Goal: Task Accomplishment & Management: Manage account settings

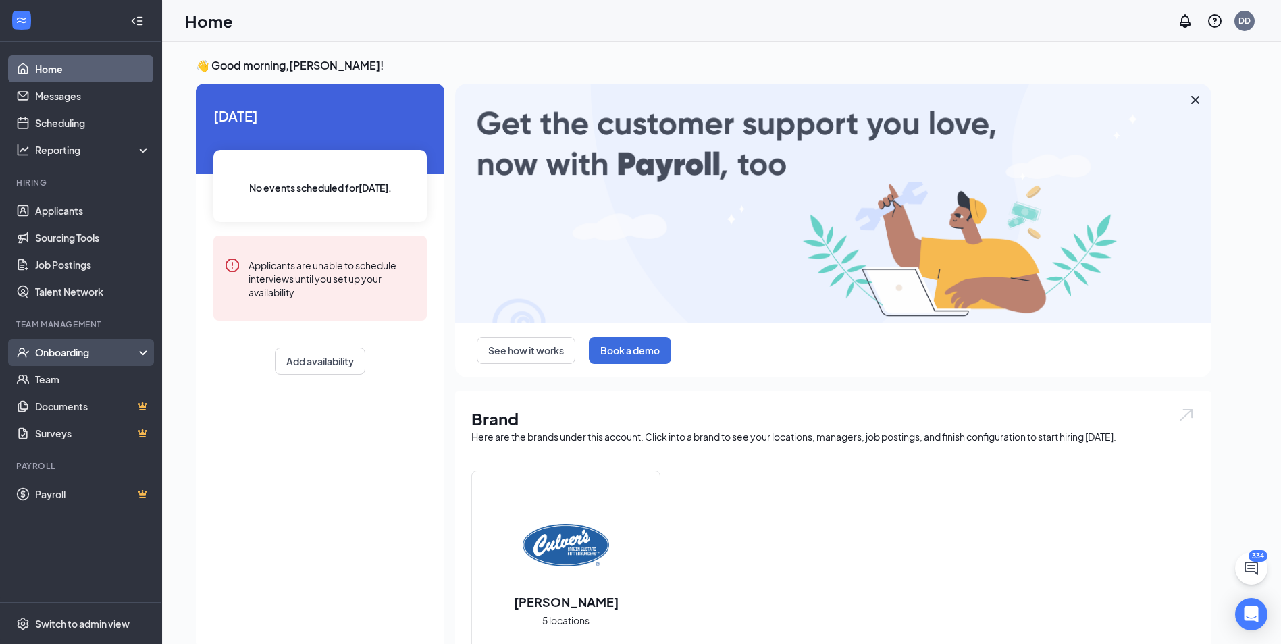
click at [95, 353] on div "Onboarding" at bounding box center [87, 353] width 104 height 14
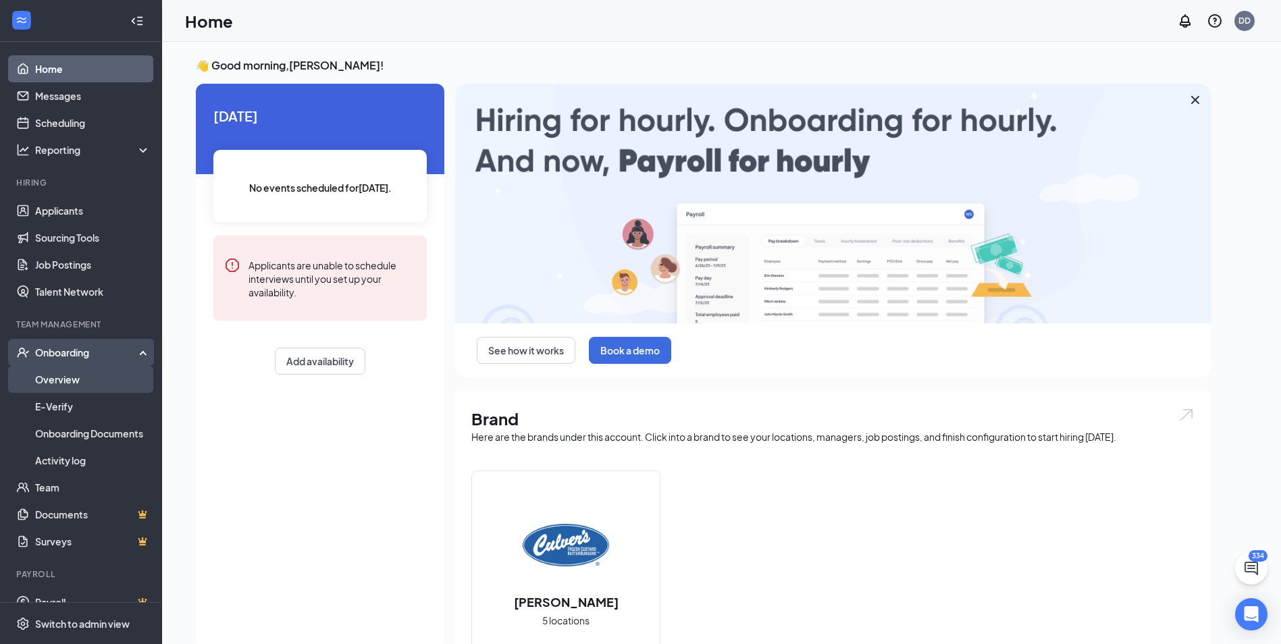
click at [85, 376] on link "Overview" at bounding box center [92, 379] width 115 height 27
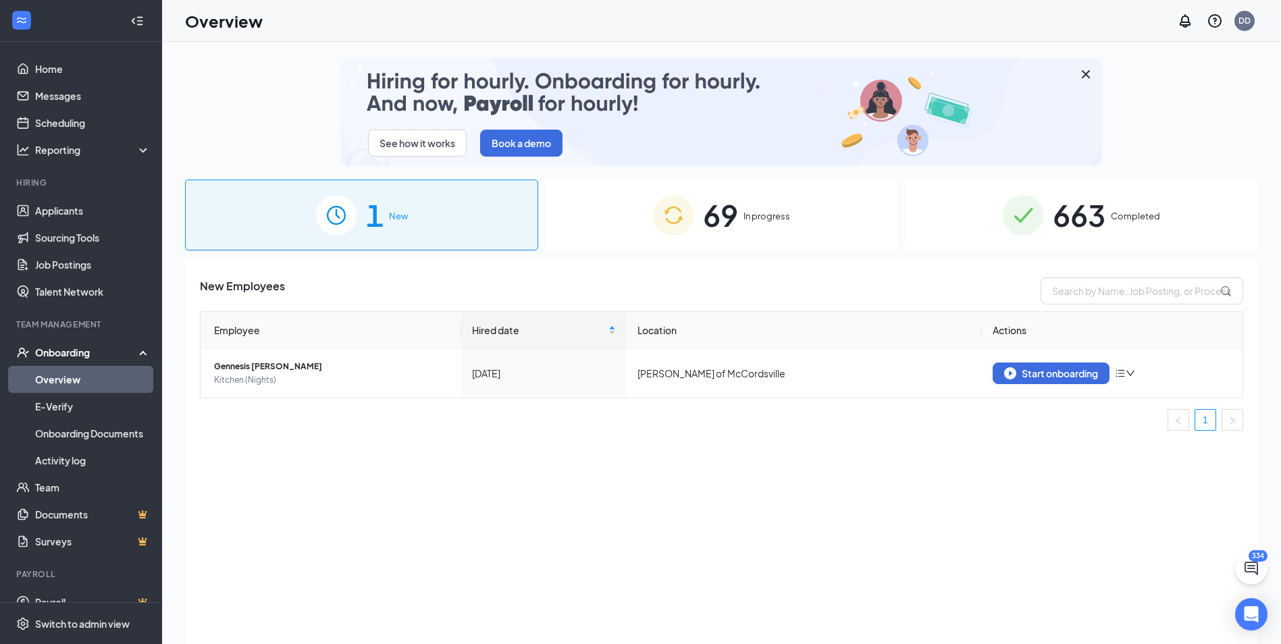
click at [877, 213] on div "69 In progress" at bounding box center [721, 215] width 353 height 71
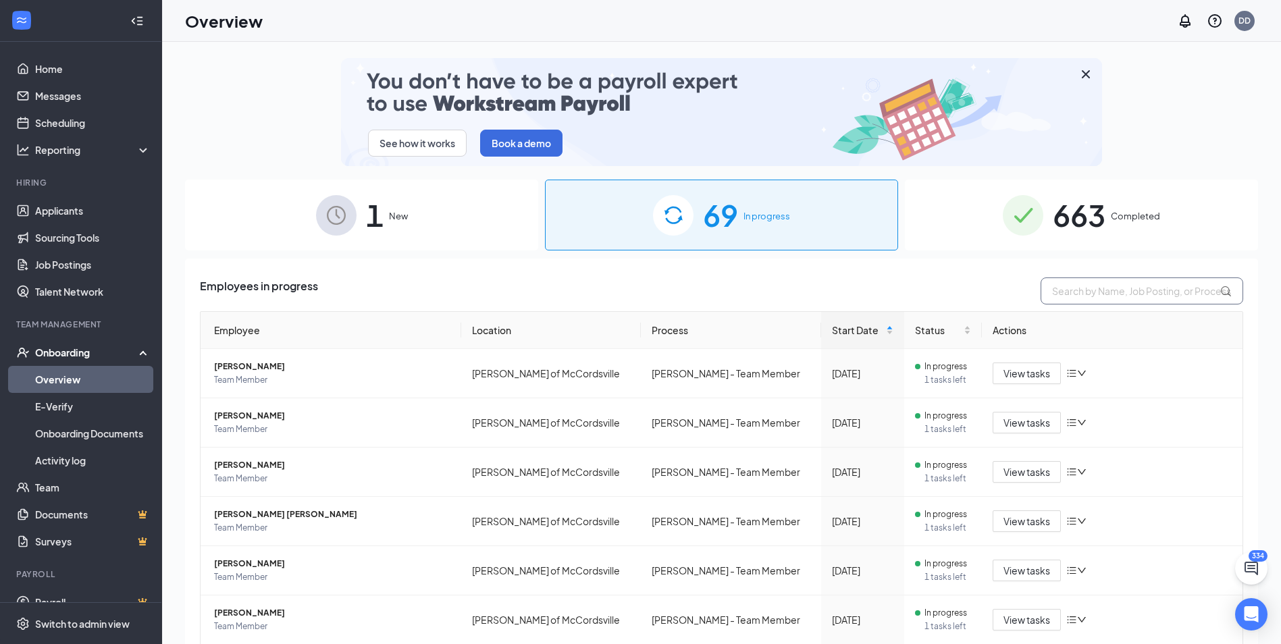
click at [1072, 291] on input "text" at bounding box center [1142, 291] width 203 height 27
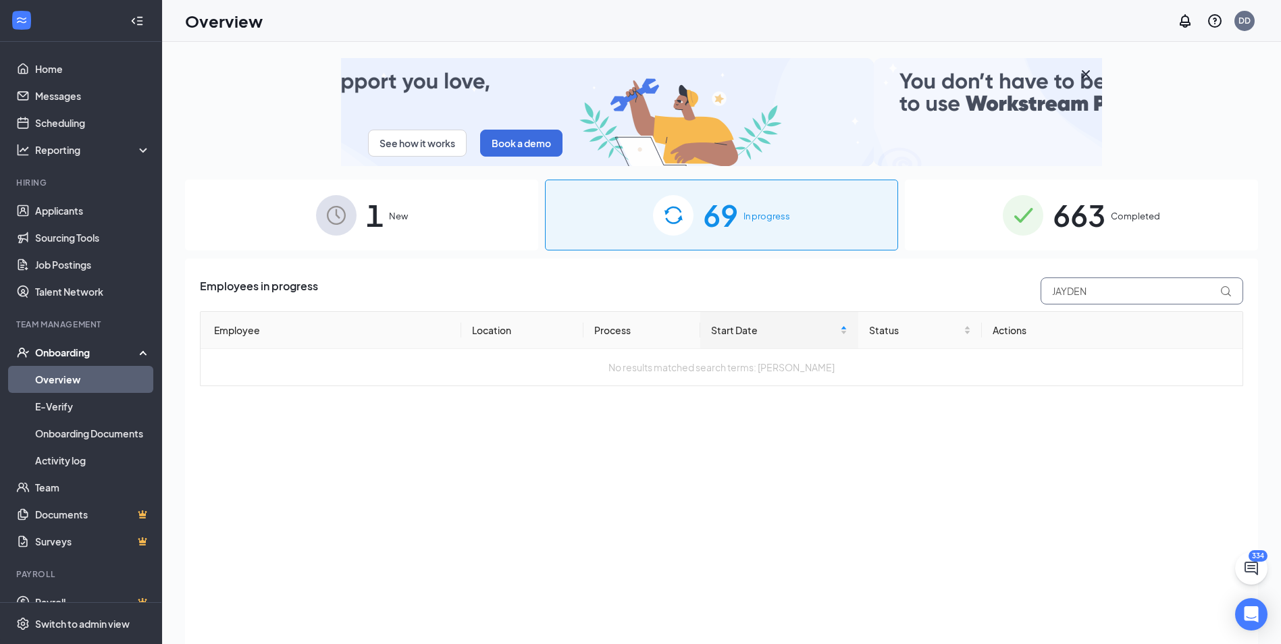
type input "JAYDEN"
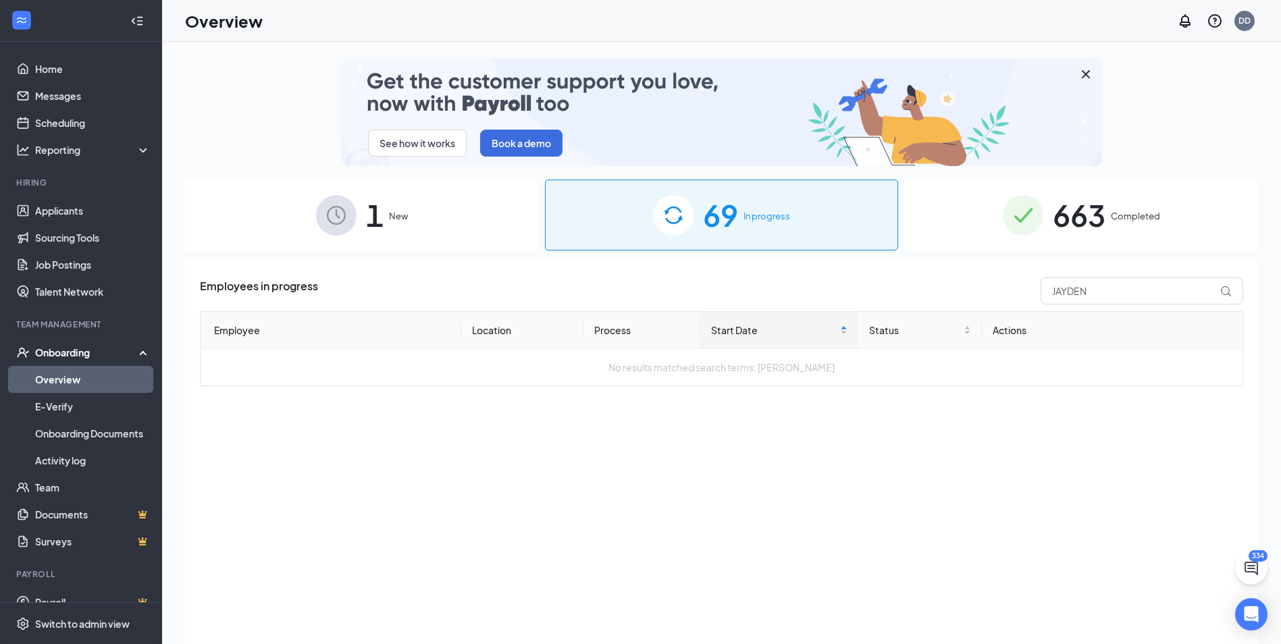
click at [1114, 228] on div "663 Completed" at bounding box center [1081, 215] width 353 height 71
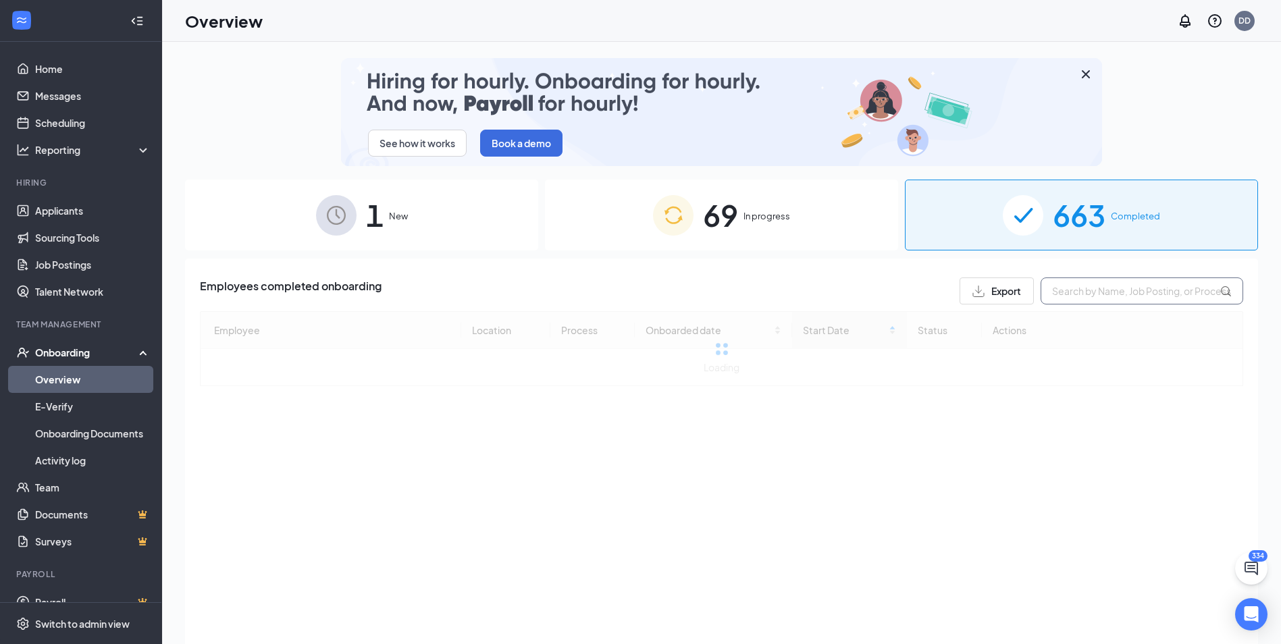
click at [1090, 292] on input "text" at bounding box center [1142, 291] width 203 height 27
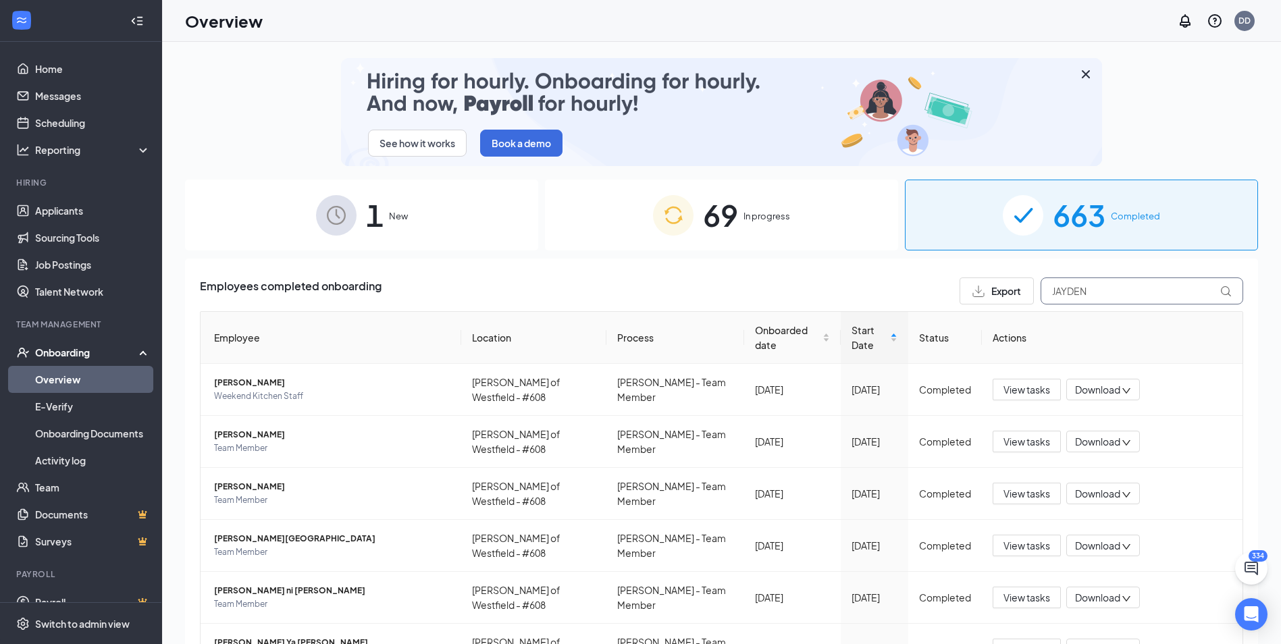
type input "JAYDEN"
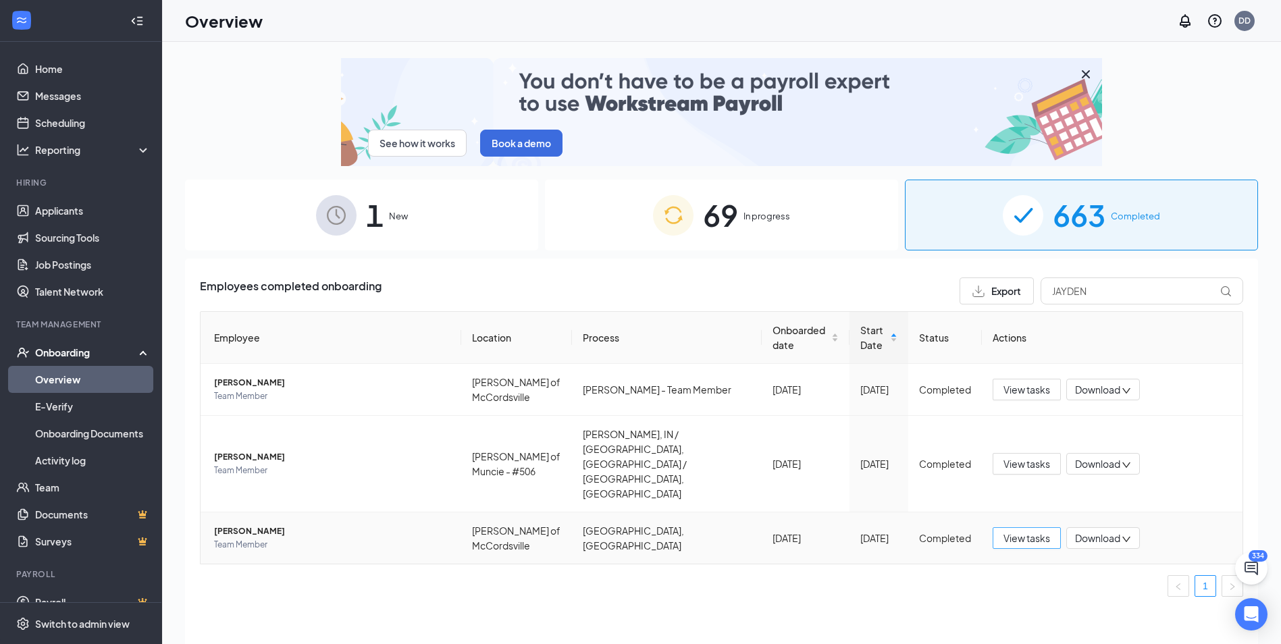
click at [1036, 531] on span "View tasks" at bounding box center [1026, 538] width 47 height 15
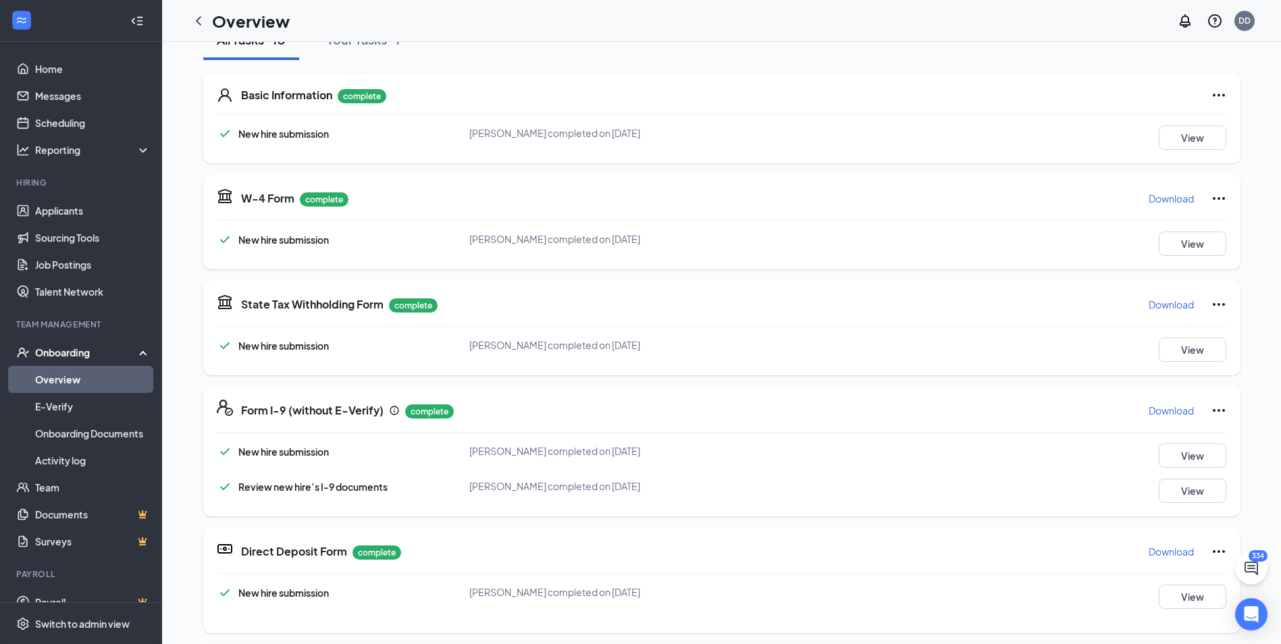
scroll to position [203, 0]
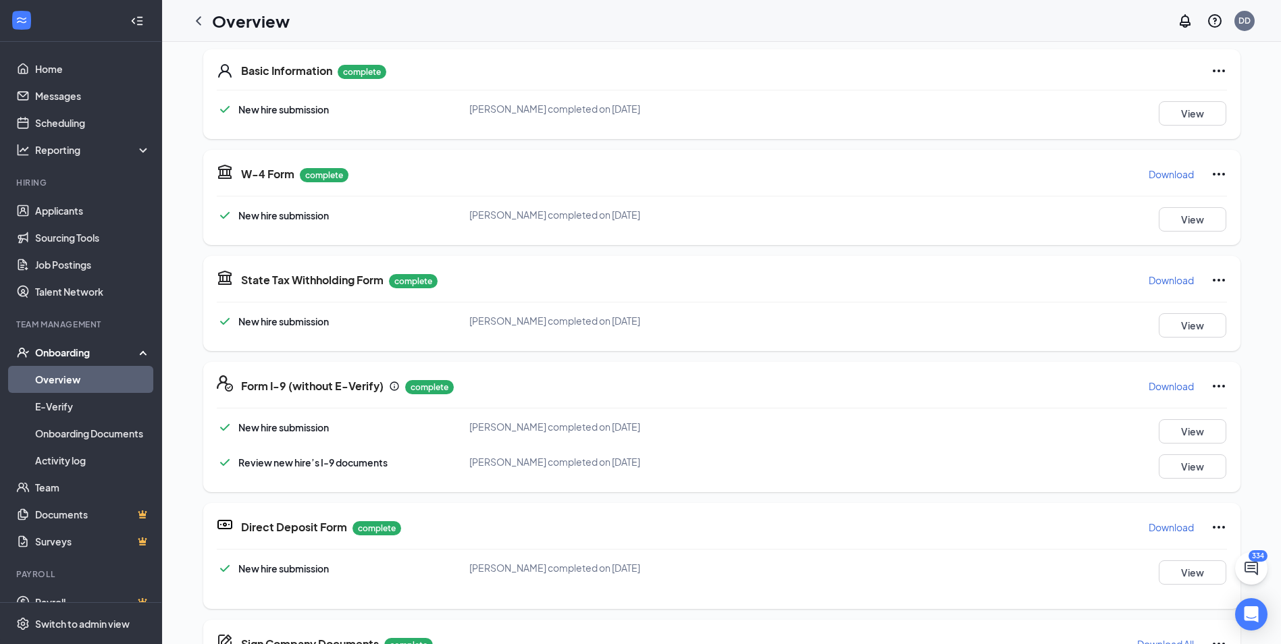
click at [1168, 170] on p "Download" at bounding box center [1171, 174] width 45 height 14
click at [1161, 282] on p "Download" at bounding box center [1171, 280] width 45 height 14
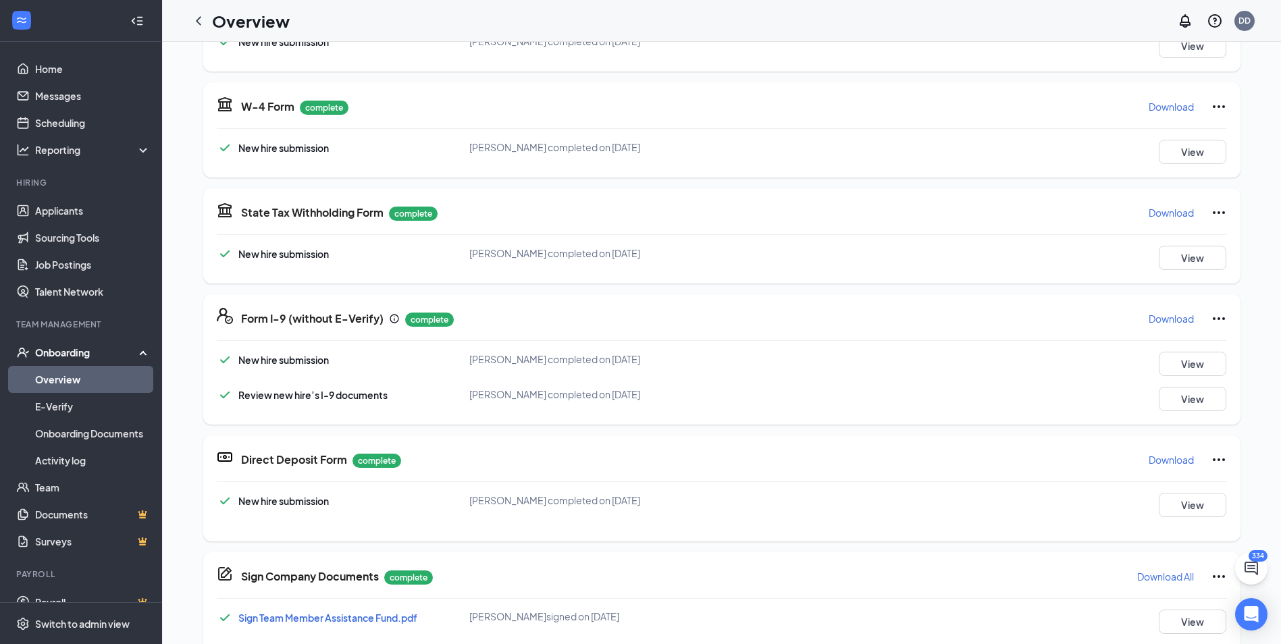
click at [1155, 320] on p "Download" at bounding box center [1171, 319] width 45 height 14
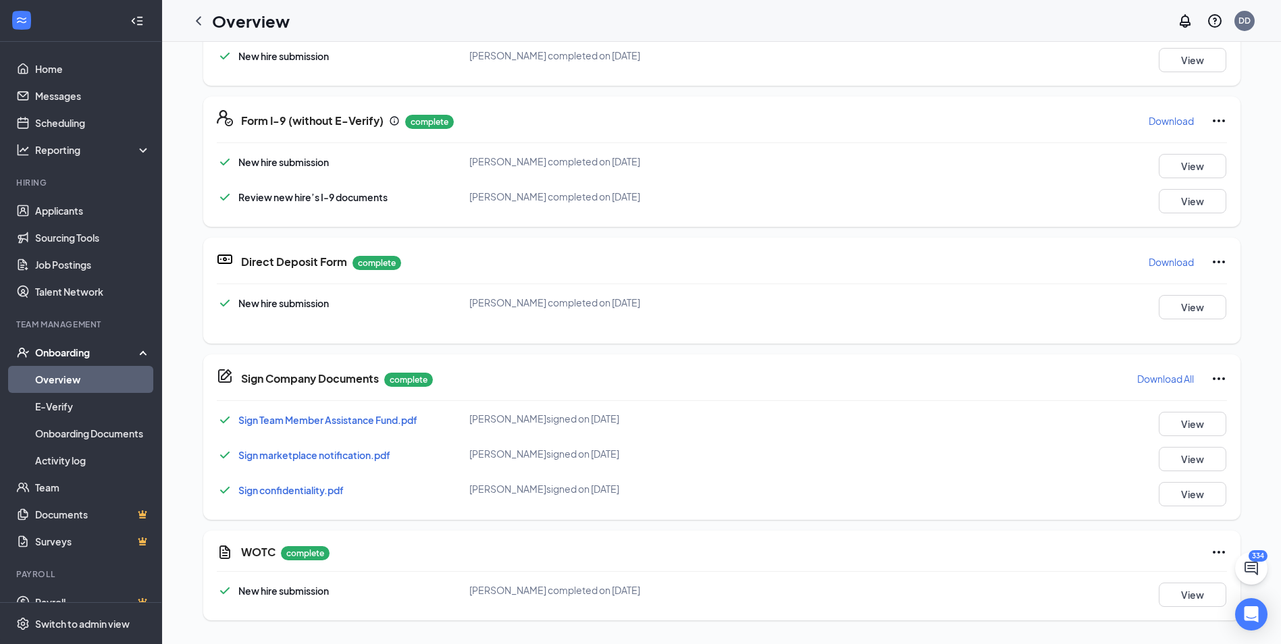
scroll to position [473, 0]
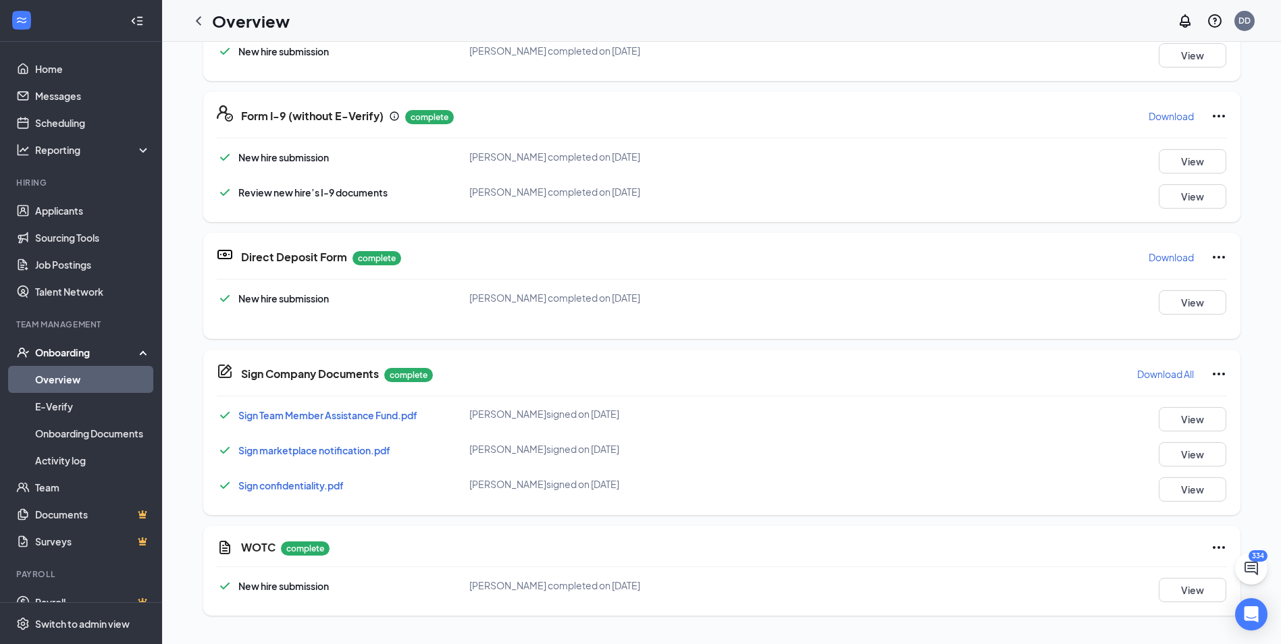
click at [1159, 259] on p "Download" at bounding box center [1171, 258] width 45 height 14
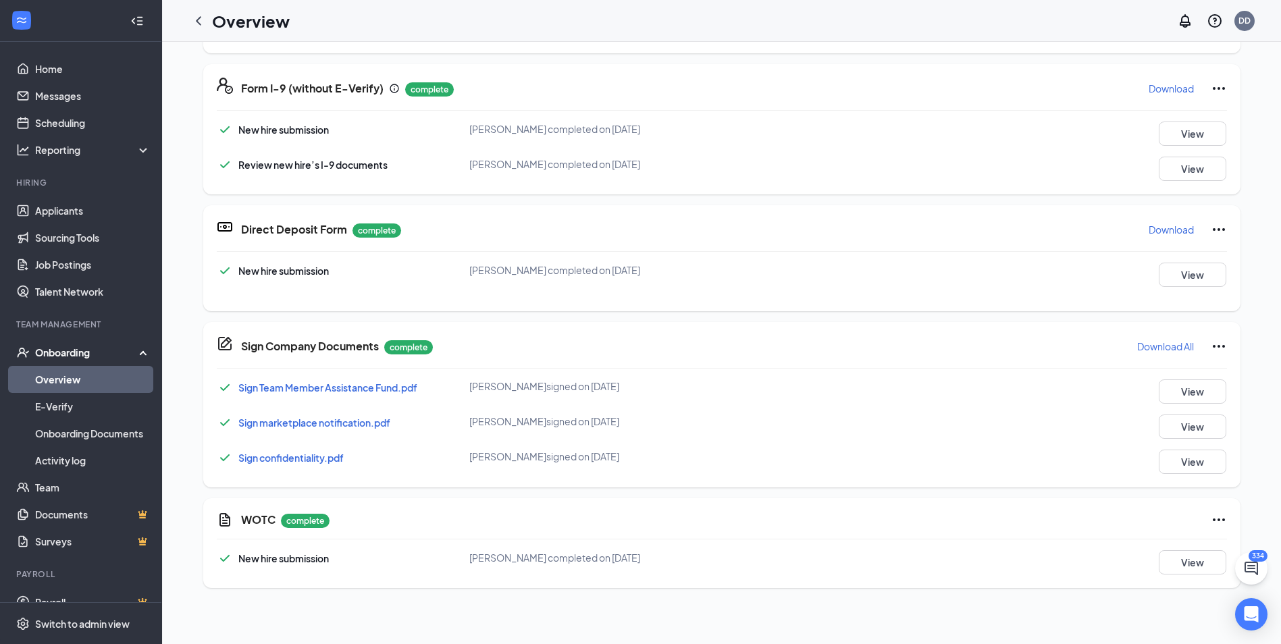
scroll to position [525, 0]
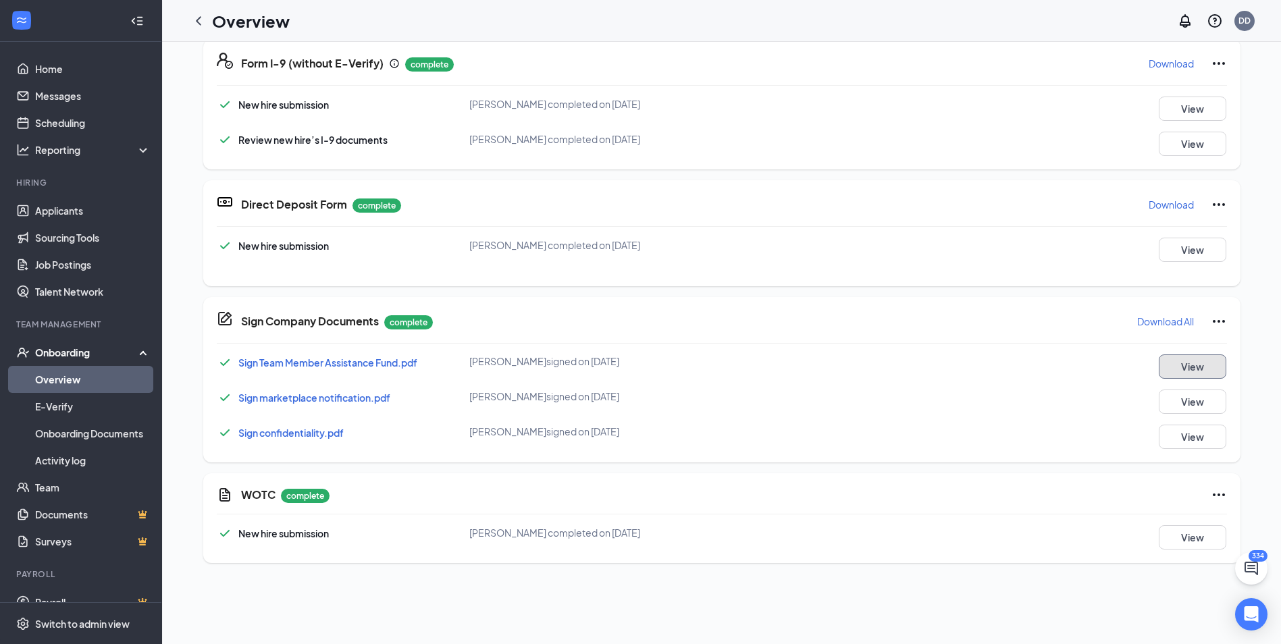
click at [1171, 365] on button "View" at bounding box center [1193, 366] width 68 height 24
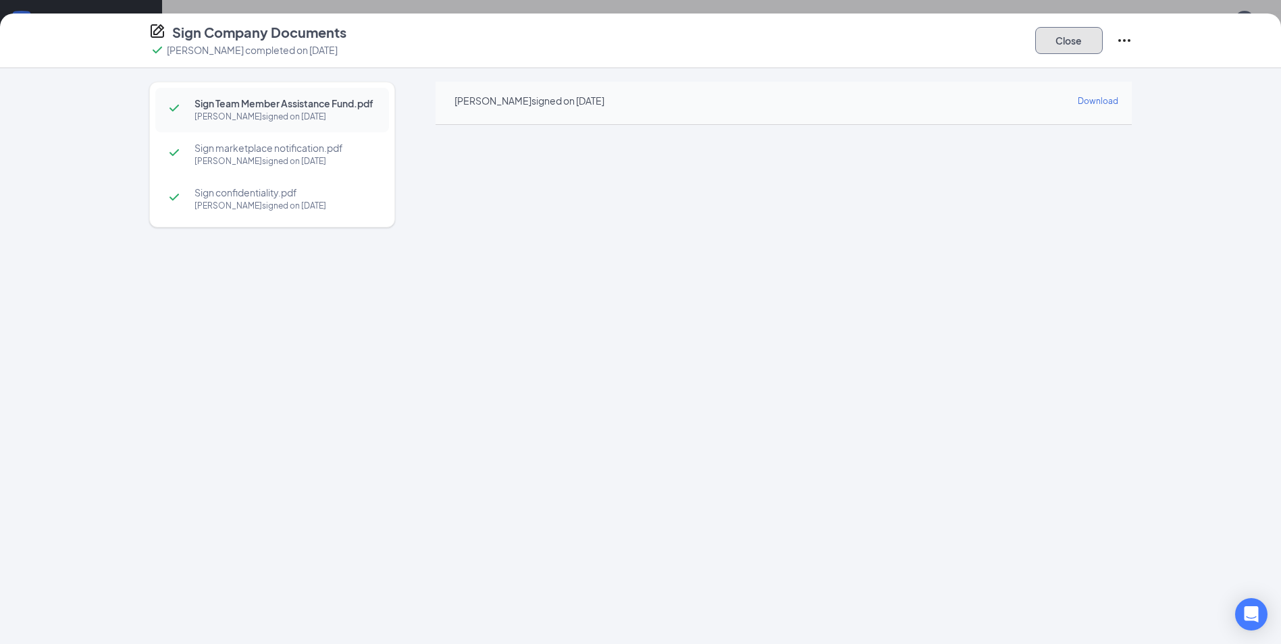
click at [1086, 46] on button "Close" at bounding box center [1069, 40] width 68 height 27
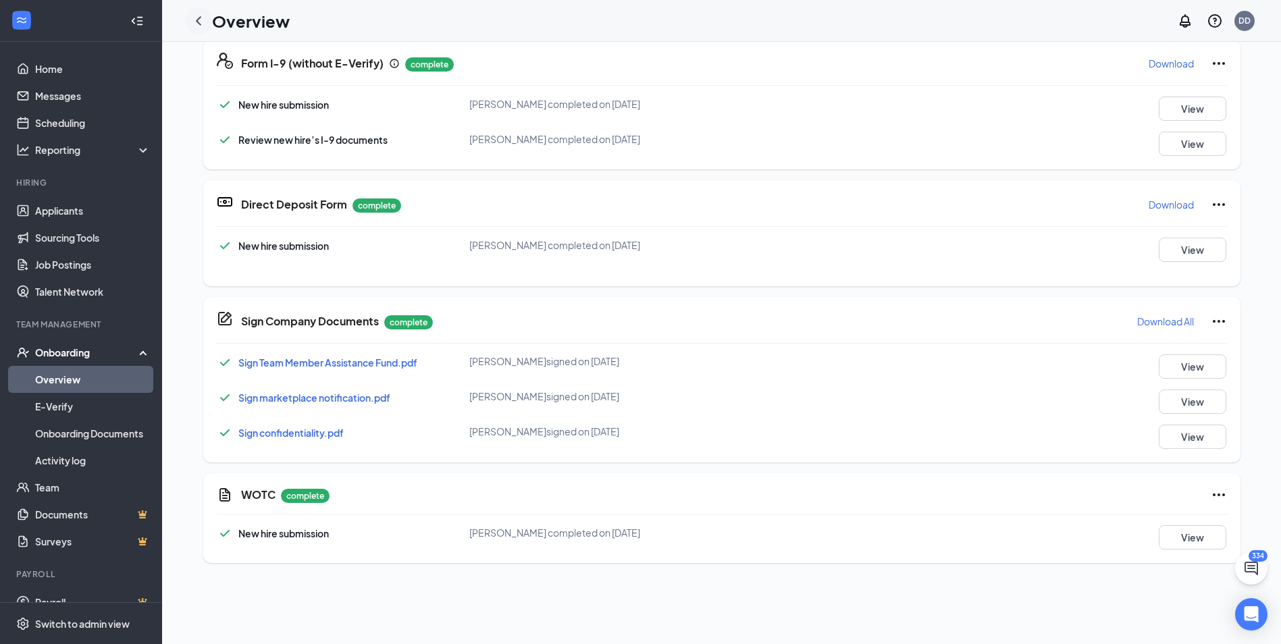
click at [198, 21] on icon "ChevronLeft" at bounding box center [198, 20] width 5 height 9
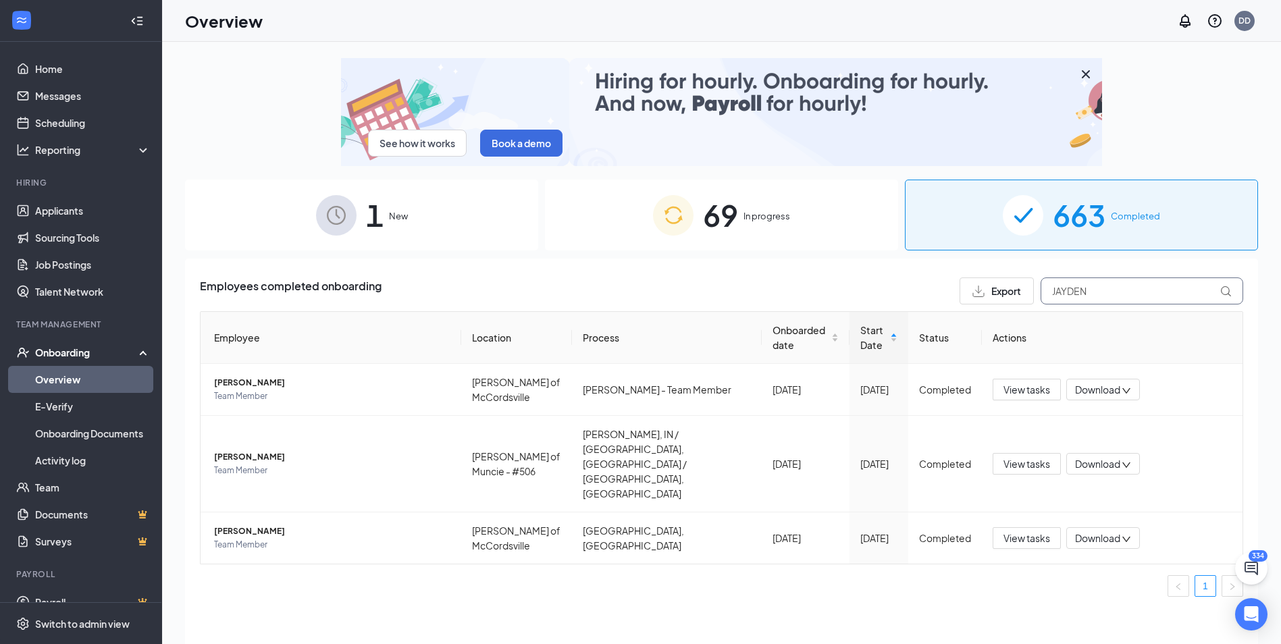
drag, startPoint x: 1113, startPoint y: 294, endPoint x: 985, endPoint y: 308, distance: 128.4
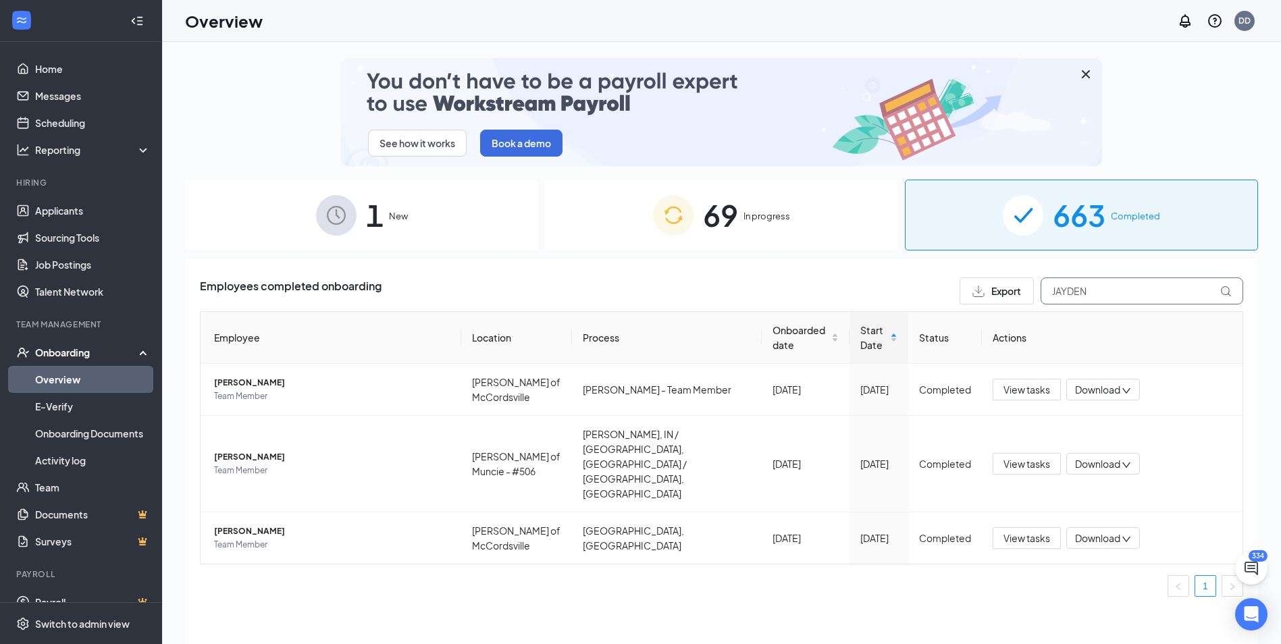
click at [985, 308] on div "Employees completed onboarding Export JAYDEN Employee Location Process Onboarde…" at bounding box center [721, 443] width 1043 height 330
type input "[PERSON_NAME]"
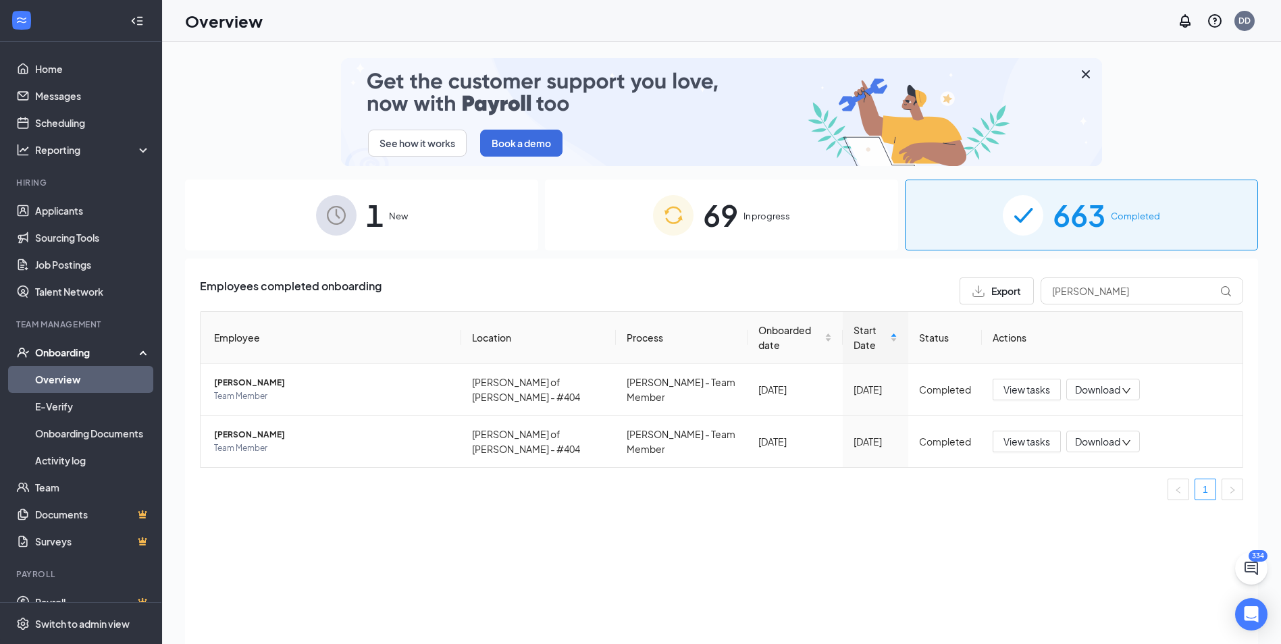
click at [789, 223] on span "In progress" at bounding box center [766, 216] width 47 height 14
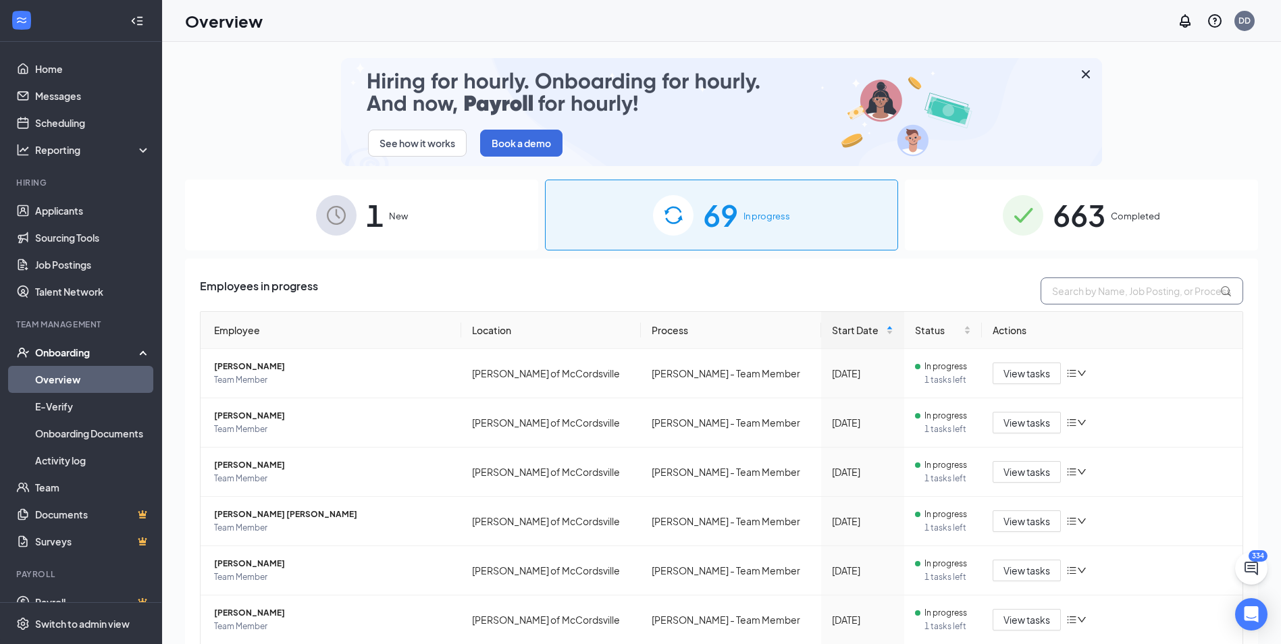
click at [1057, 288] on input "text" at bounding box center [1142, 291] width 203 height 27
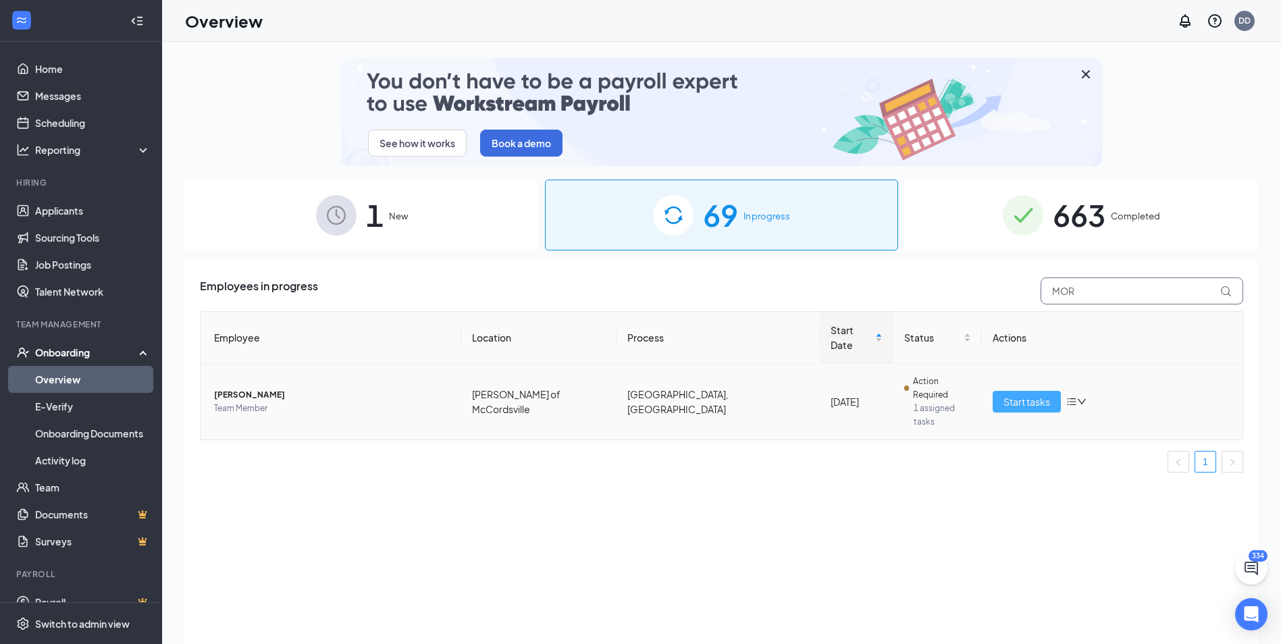
type input "MOR"
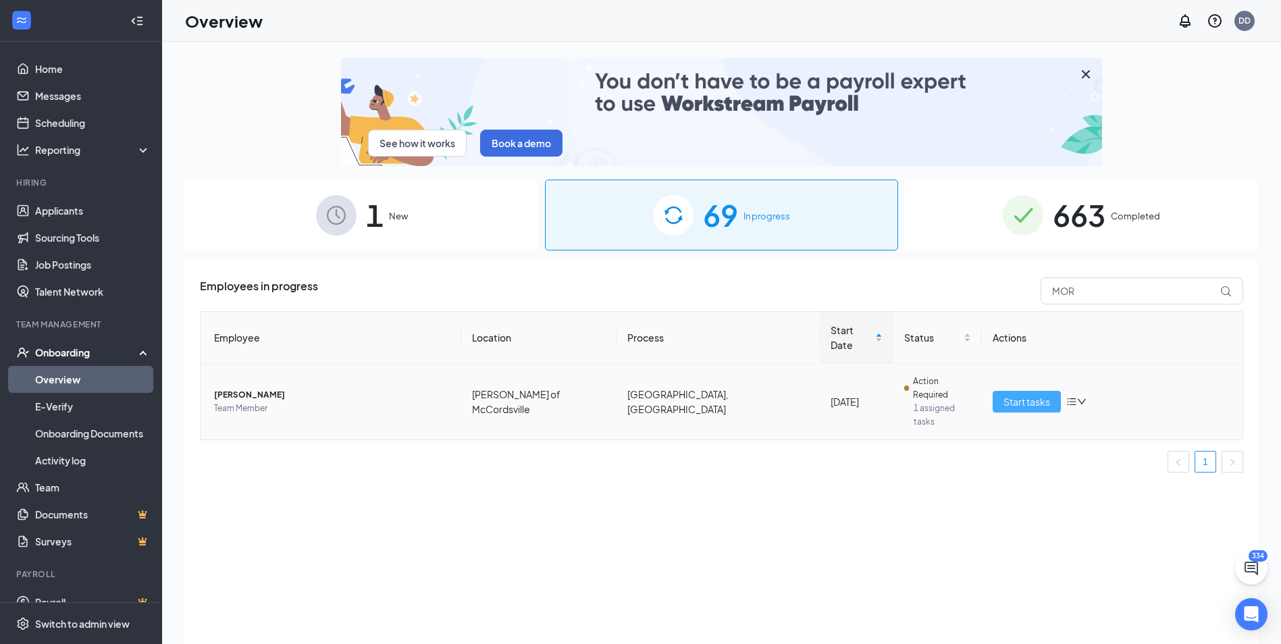
click at [1022, 394] on span "Start tasks" at bounding box center [1026, 401] width 47 height 15
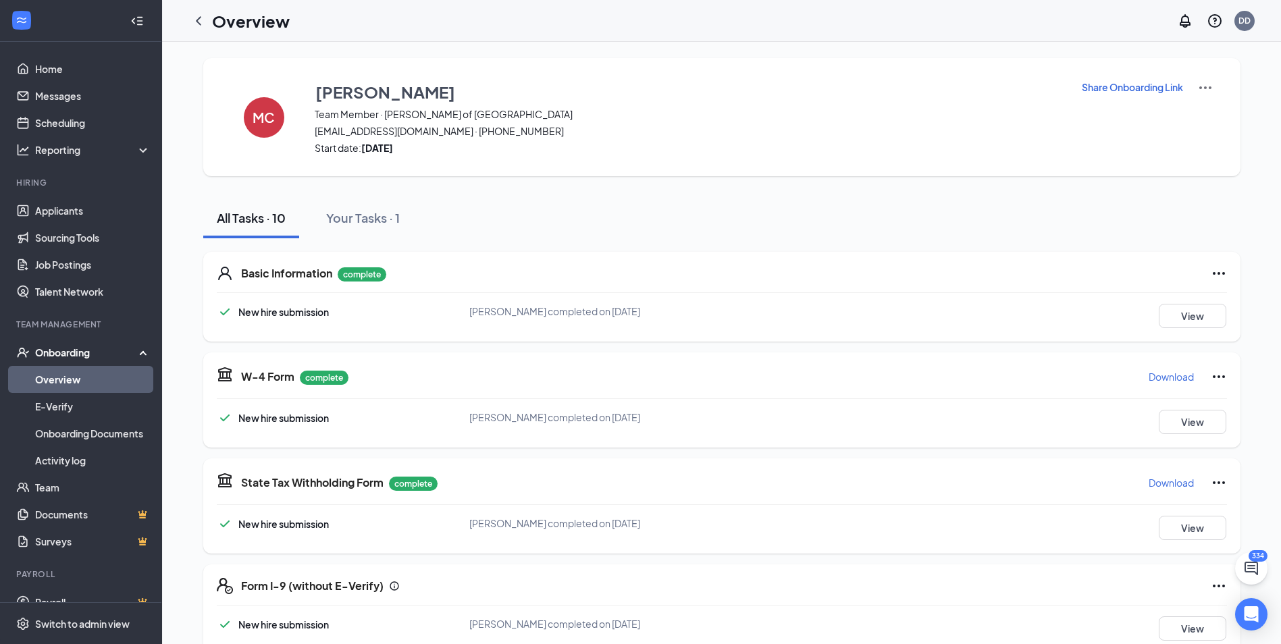
scroll to position [68, 0]
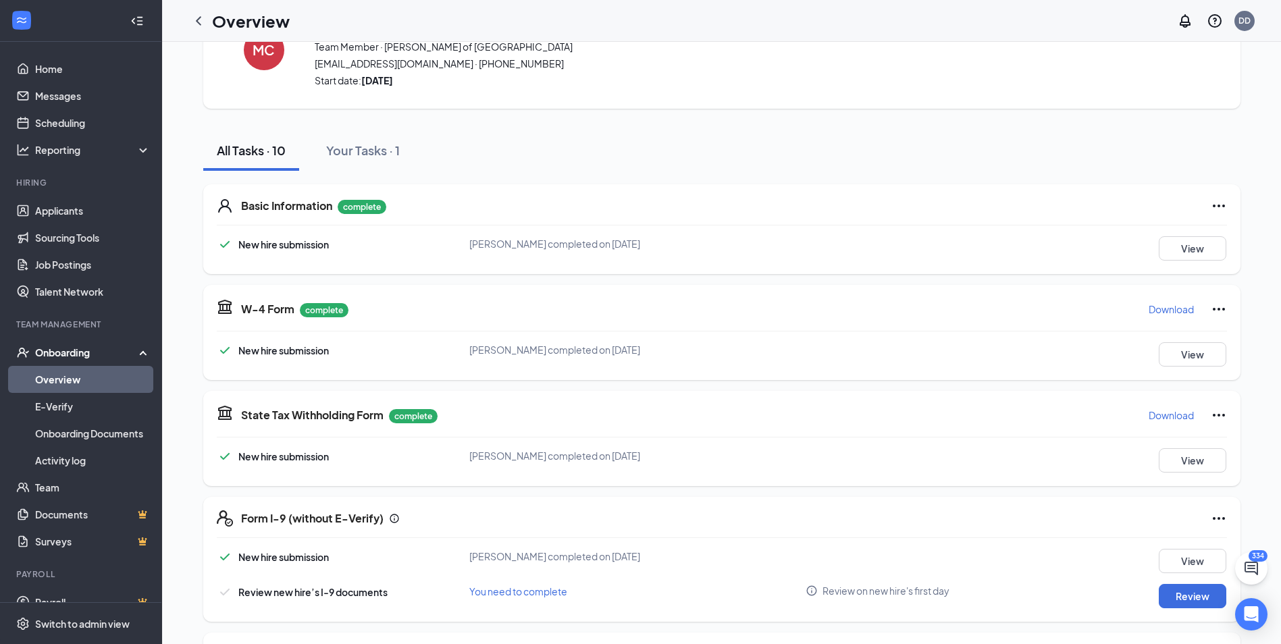
click at [1157, 309] on p "Download" at bounding box center [1171, 309] width 45 height 14
click at [1164, 413] on p "Download" at bounding box center [1171, 416] width 45 height 14
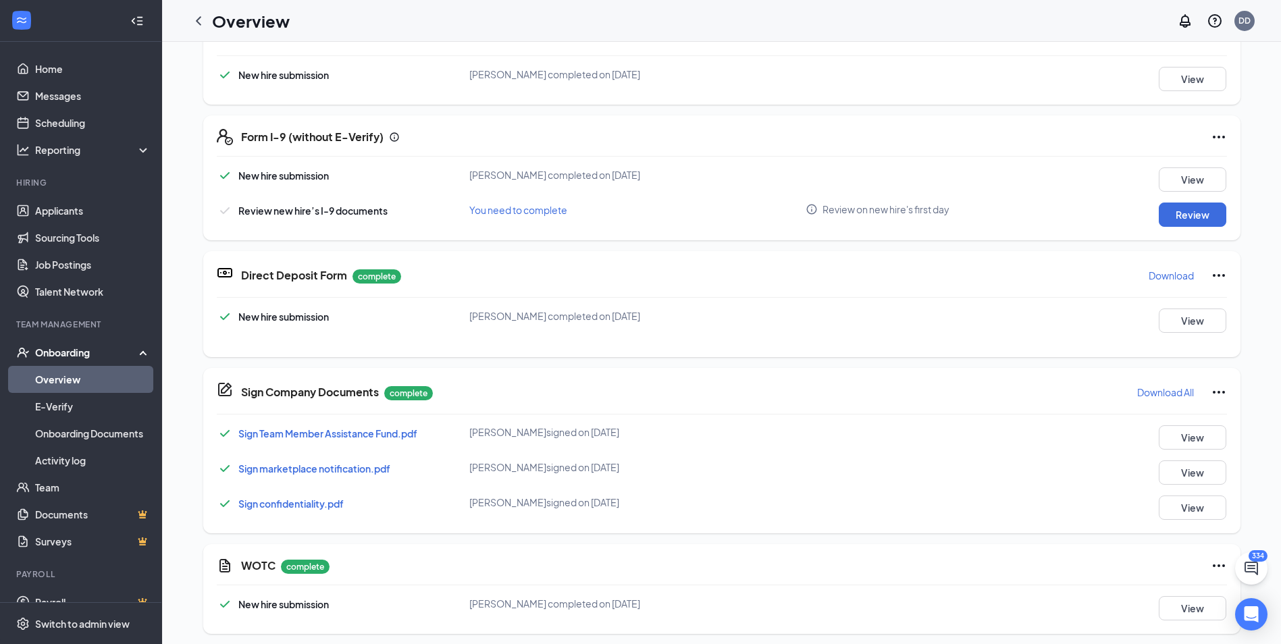
scroll to position [525, 0]
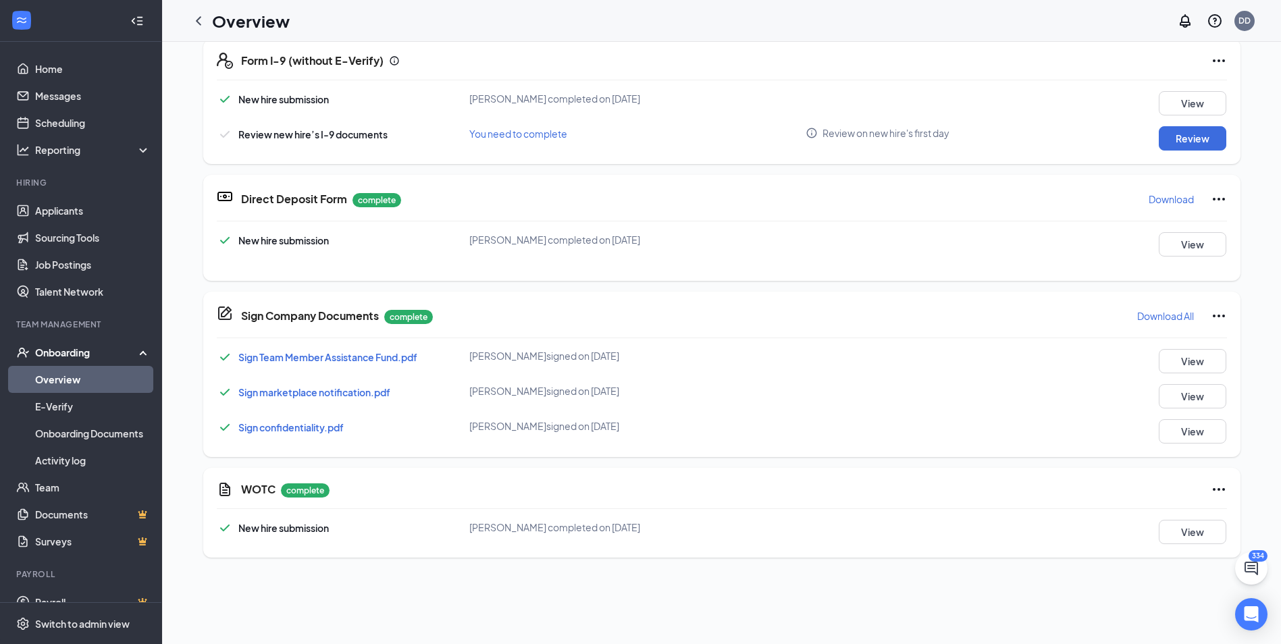
click at [1150, 202] on p "Download" at bounding box center [1171, 199] width 45 height 14
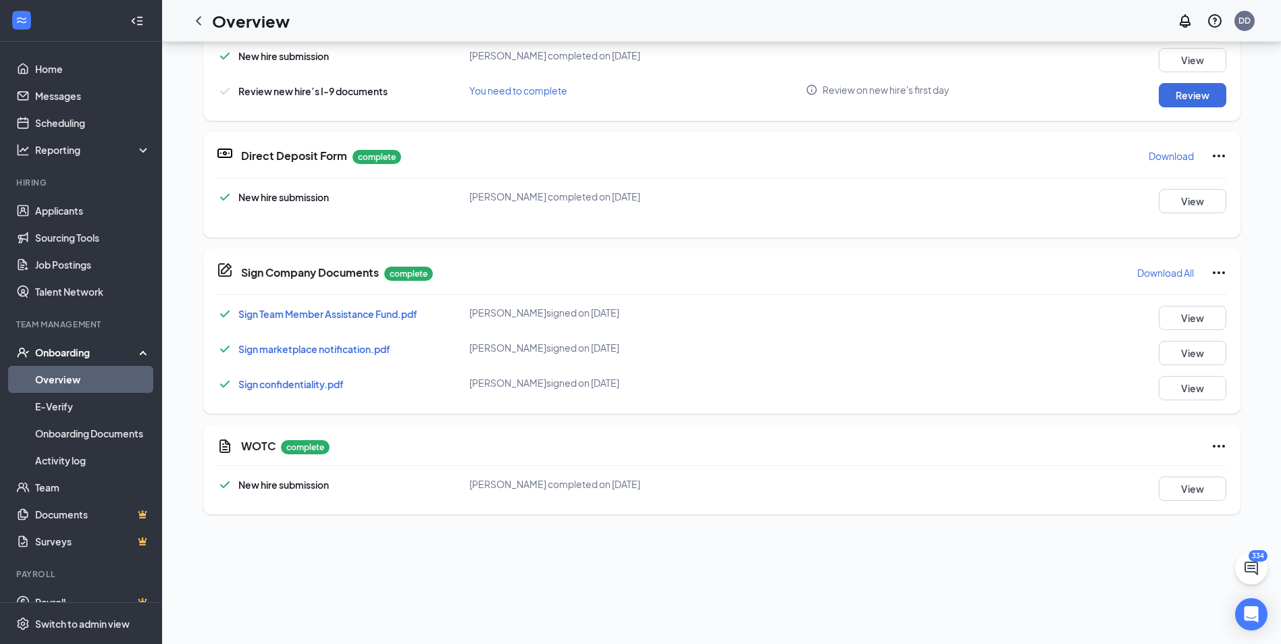
scroll to position [68, 0]
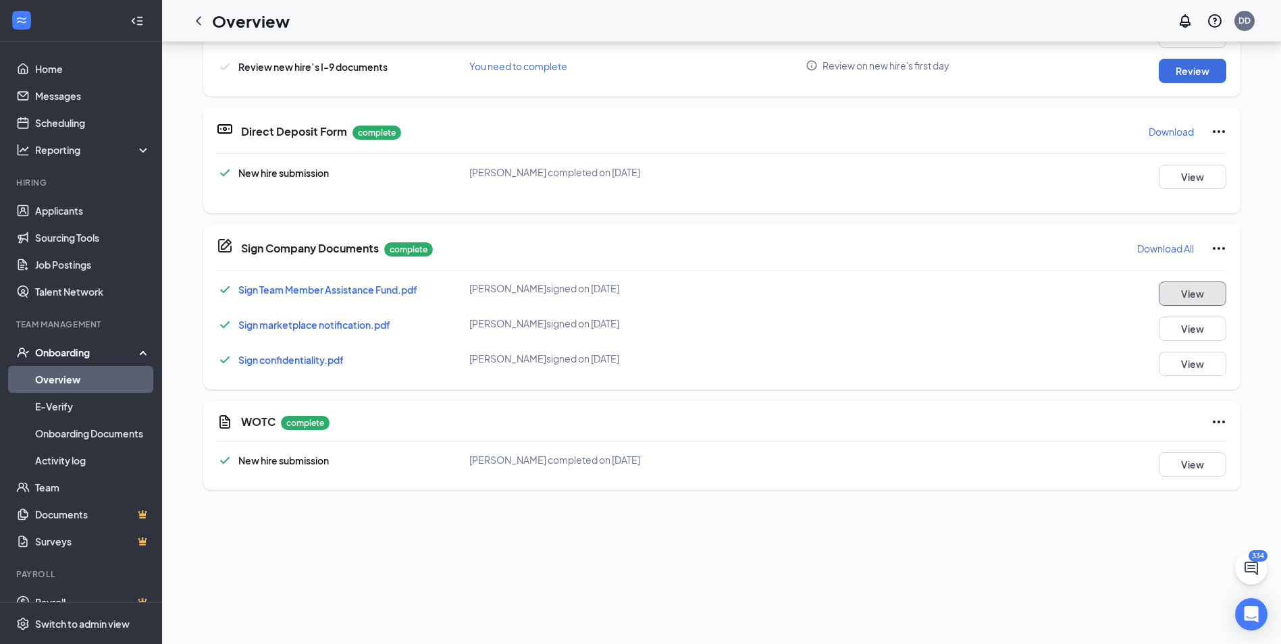
click at [1188, 286] on button "View" at bounding box center [1193, 294] width 68 height 24
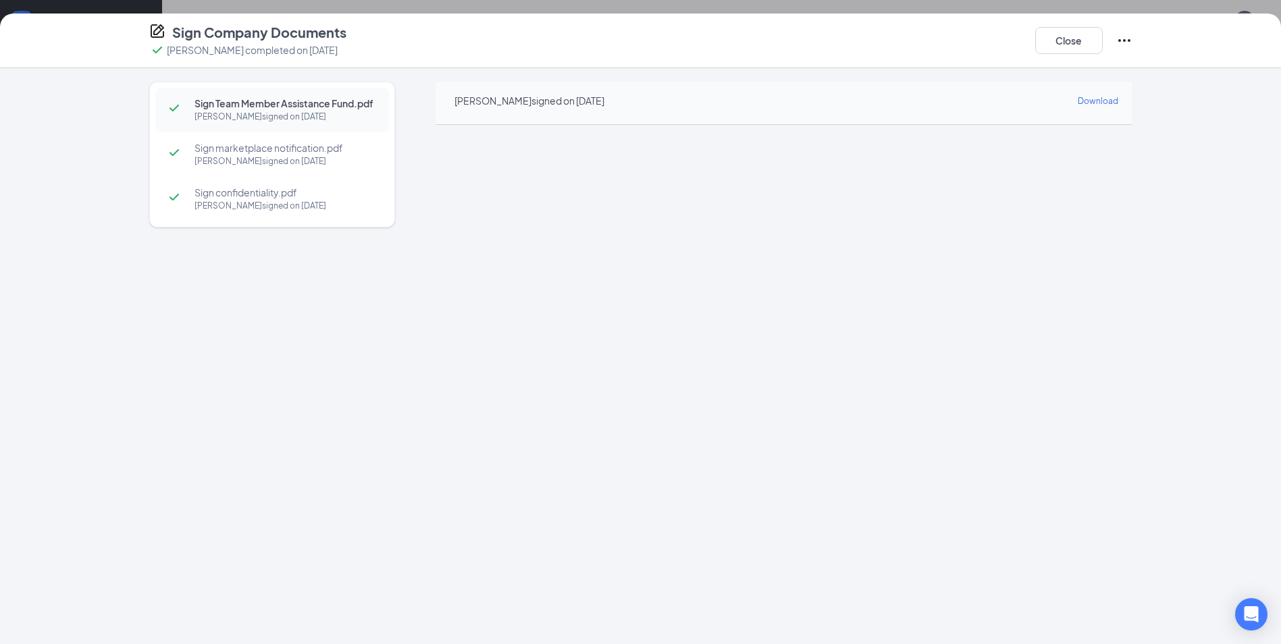
click at [1088, 97] on span "Download" at bounding box center [1098, 101] width 41 height 10
drag, startPoint x: 1173, startPoint y: 291, endPoint x: 1144, endPoint y: 261, distance: 42.0
click at [1166, 281] on div "Sign Team Member Assistance Fund.pdf [PERSON_NAME] signed on [DATE] Sign market…" at bounding box center [640, 356] width 1281 height 576
click at [1085, 46] on button "Close" at bounding box center [1069, 40] width 68 height 27
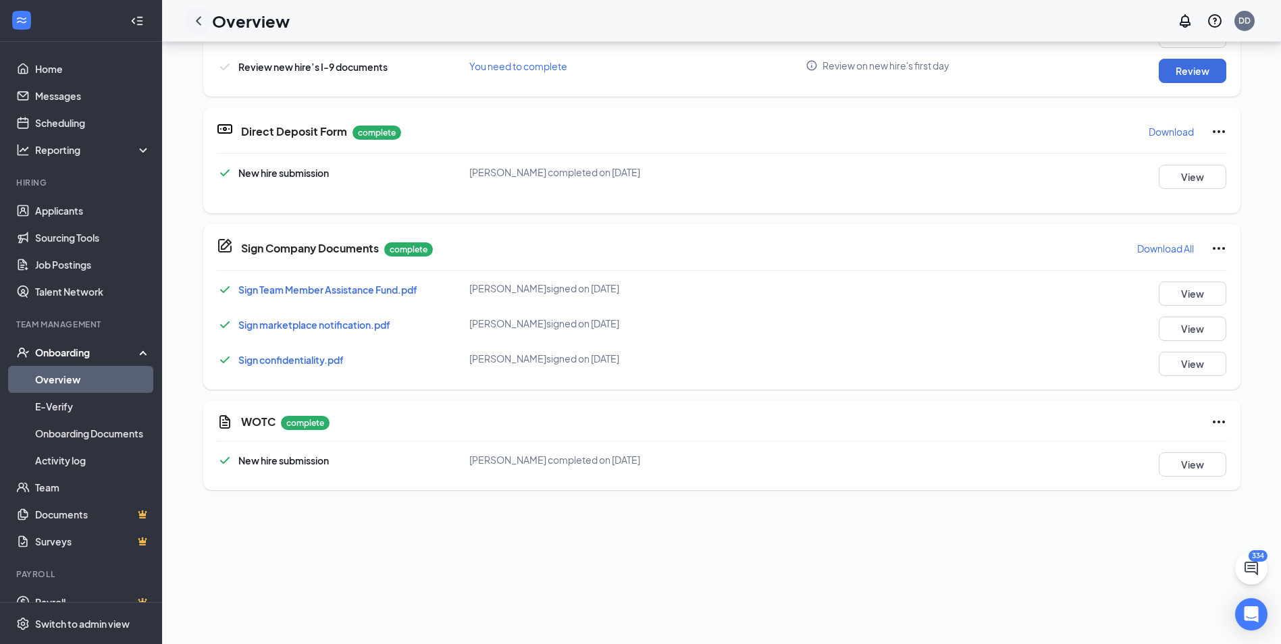
click at [198, 22] on icon "ChevronLeft" at bounding box center [198, 20] width 5 height 9
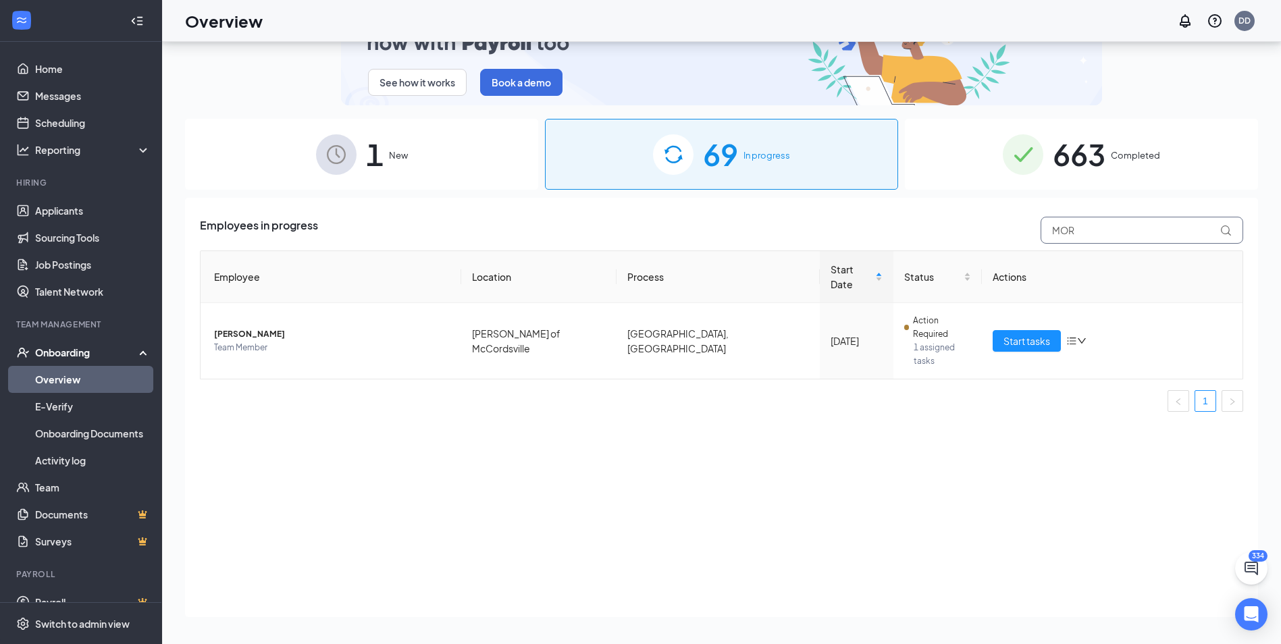
drag, startPoint x: 1115, startPoint y: 234, endPoint x: 822, endPoint y: 242, distance: 293.8
click at [823, 244] on div "Employees in progress MOR Employee Location Process Start Date Status Actions […" at bounding box center [721, 320] width 1043 height 206
type input "KENZIE"
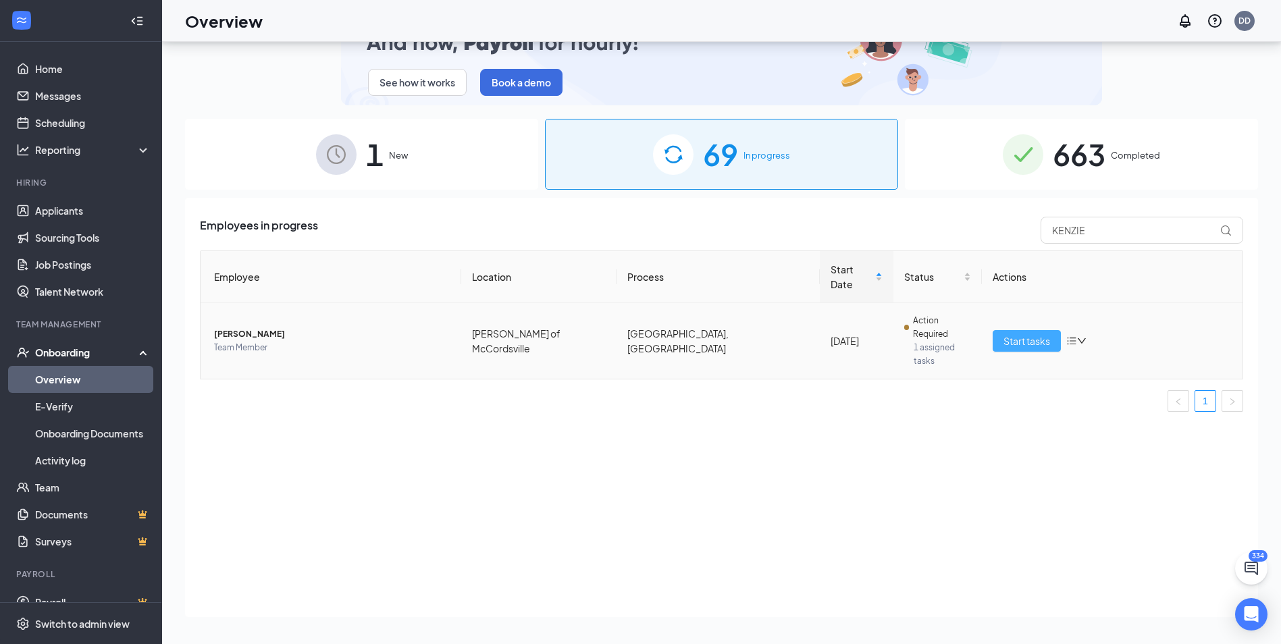
click at [1020, 334] on span "Start tasks" at bounding box center [1026, 341] width 47 height 15
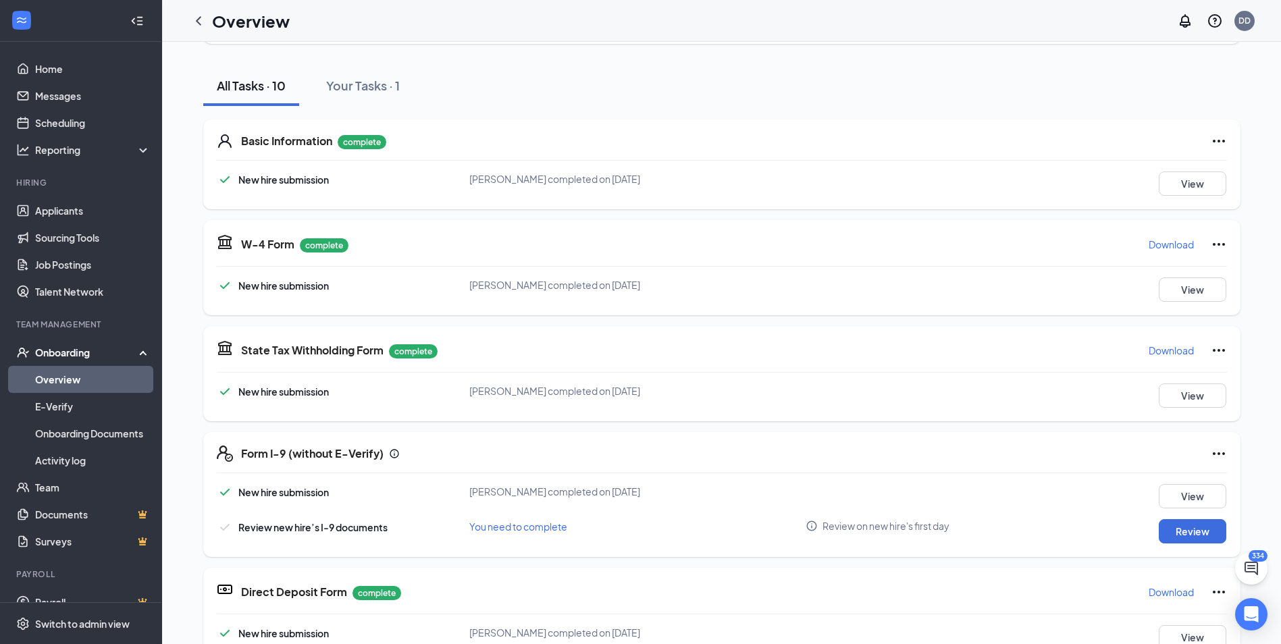
scroll to position [135, 0]
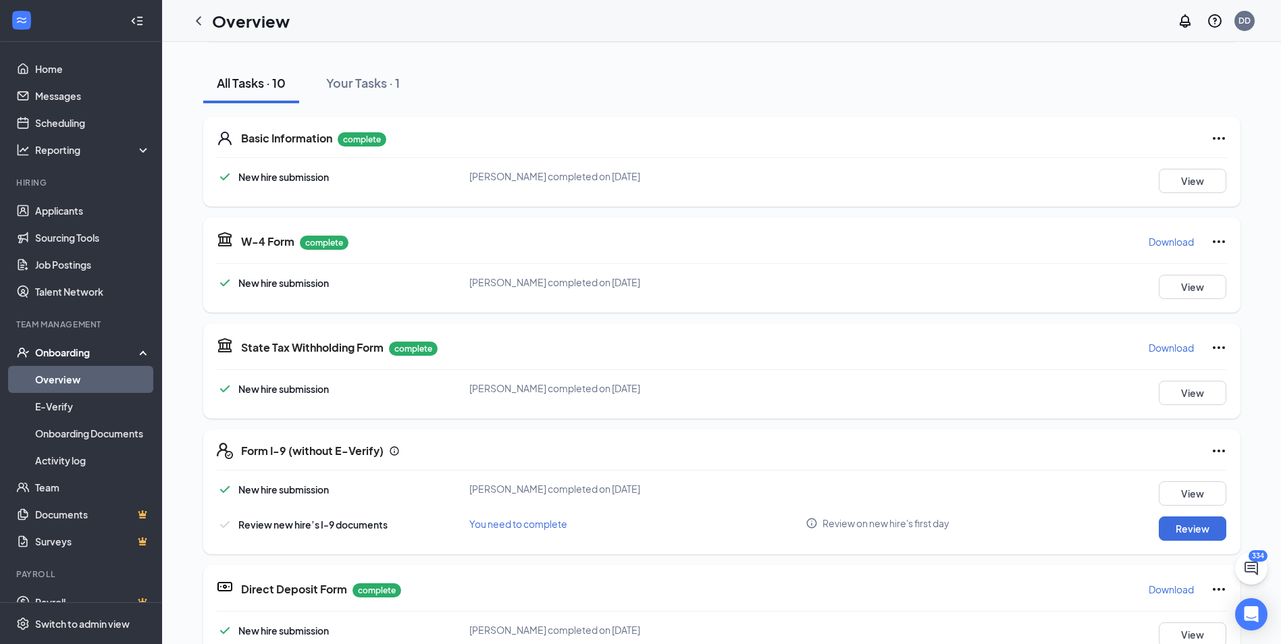
click at [1163, 237] on p "Download" at bounding box center [1171, 242] width 45 height 14
click at [1171, 346] on p "Download" at bounding box center [1171, 348] width 45 height 14
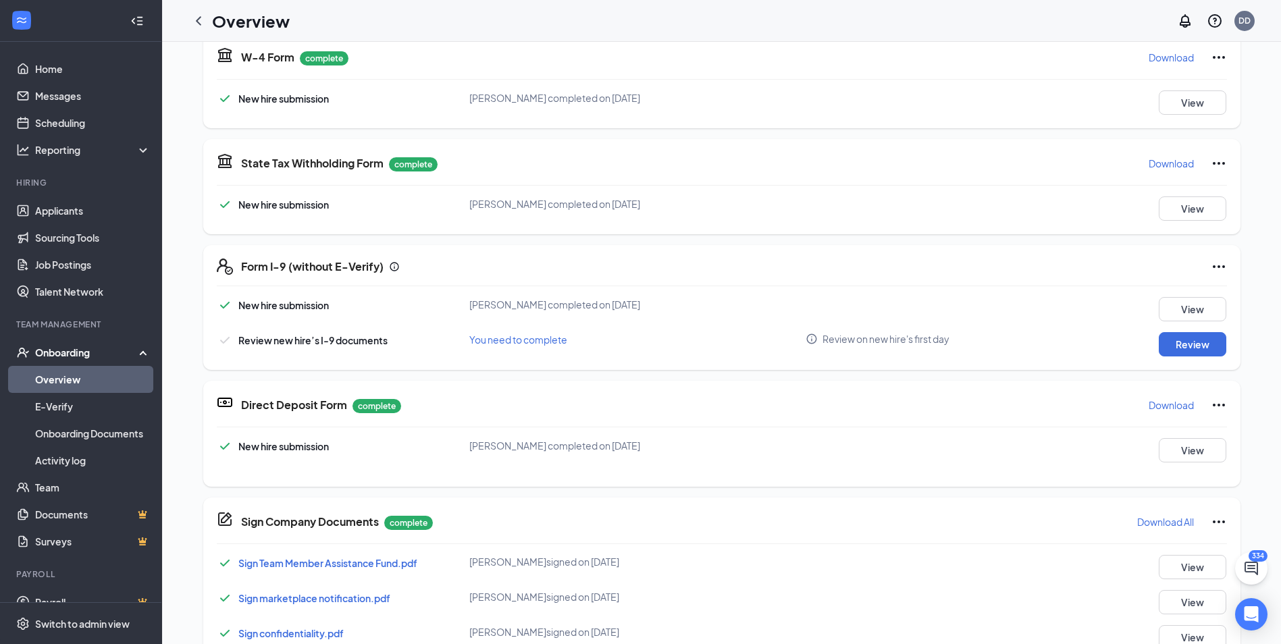
scroll to position [338, 0]
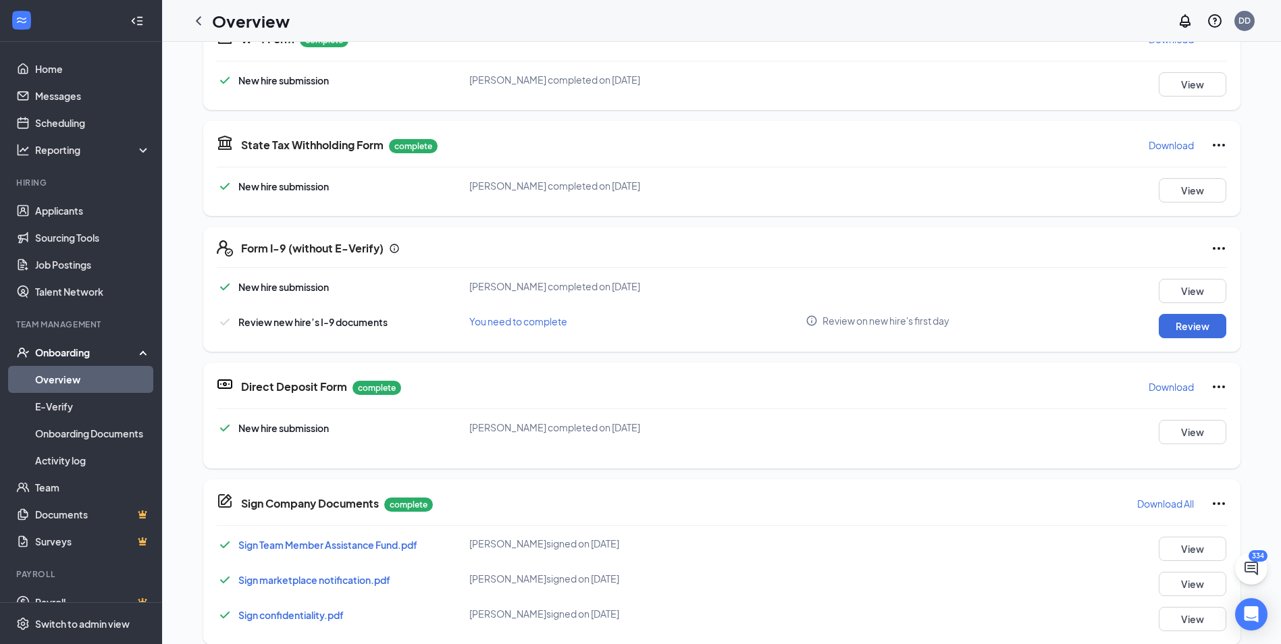
click at [1163, 383] on p "Download" at bounding box center [1171, 387] width 45 height 14
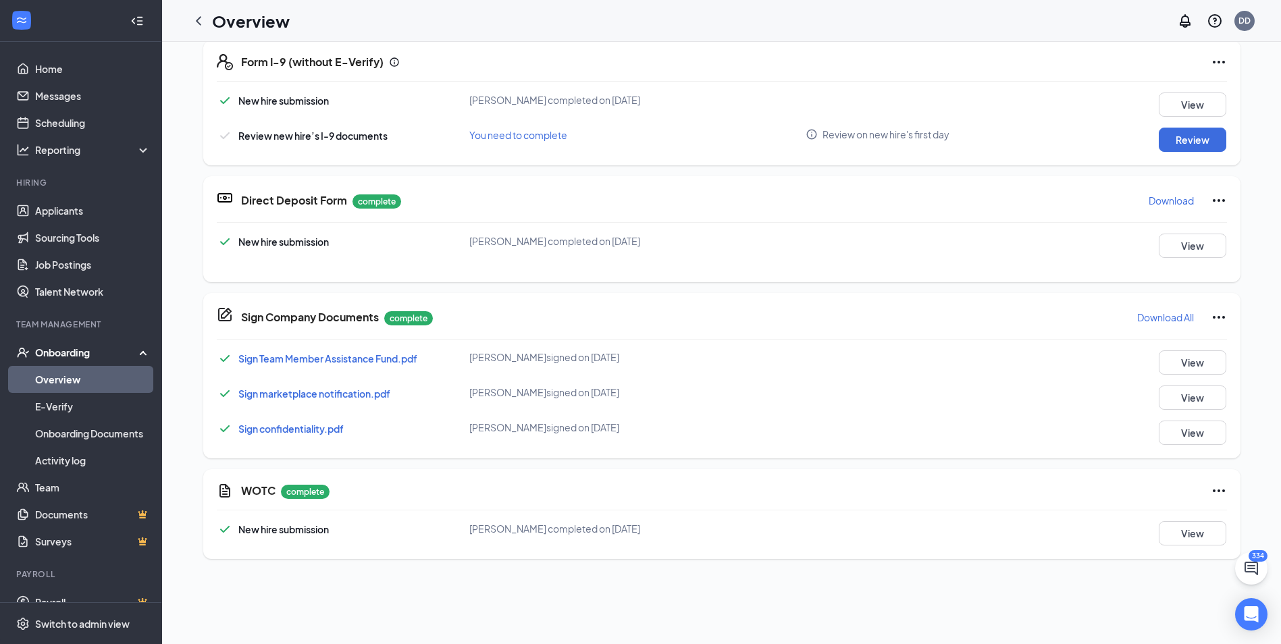
scroll to position [525, 0]
click at [1194, 359] on button "View" at bounding box center [1193, 361] width 68 height 24
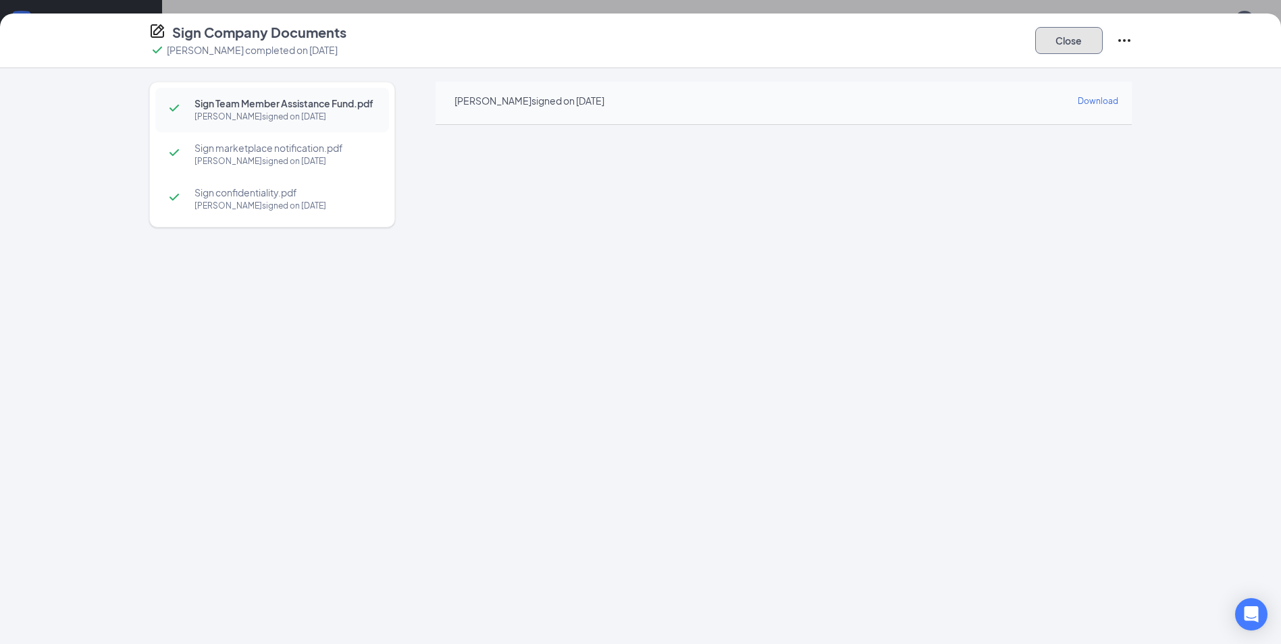
click at [1051, 40] on button "Close" at bounding box center [1069, 40] width 68 height 27
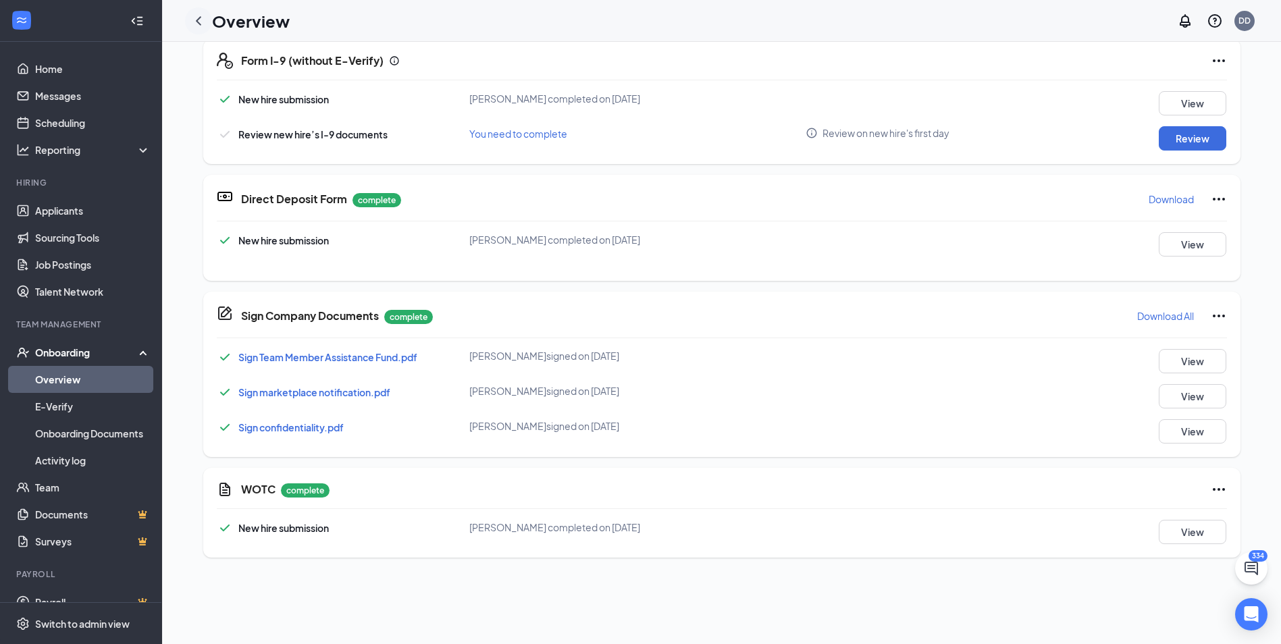
click at [201, 20] on icon "ChevronLeft" at bounding box center [198, 21] width 16 height 16
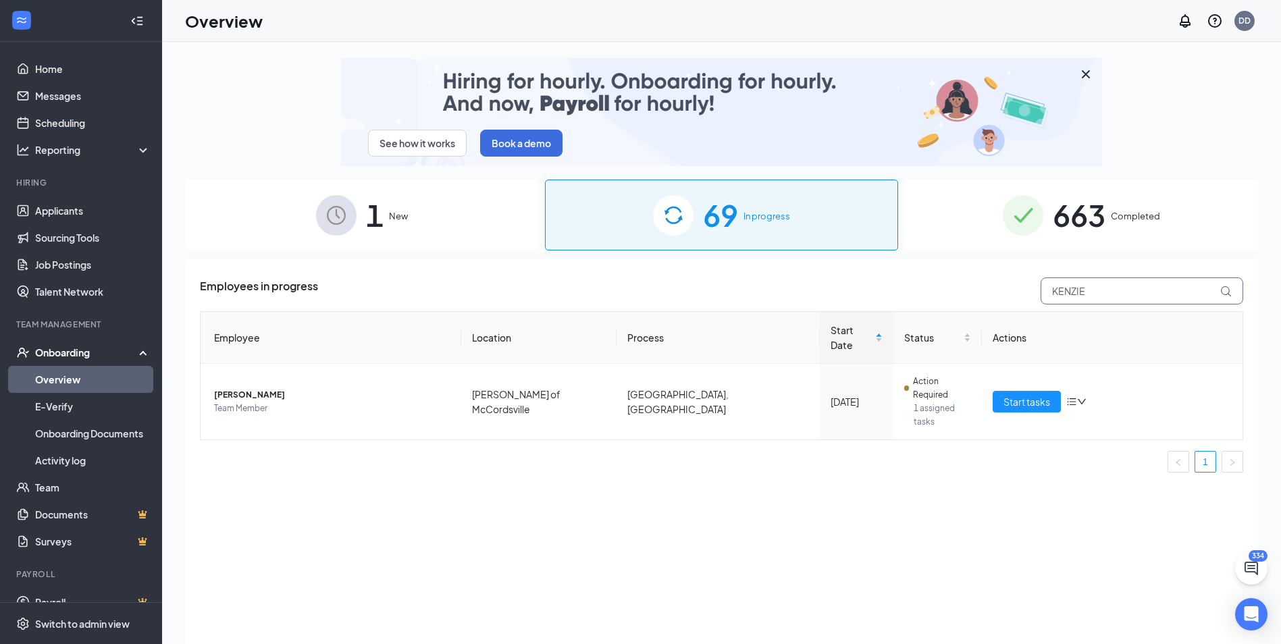
drag, startPoint x: 1104, startPoint y: 292, endPoint x: 931, endPoint y: 279, distance: 173.3
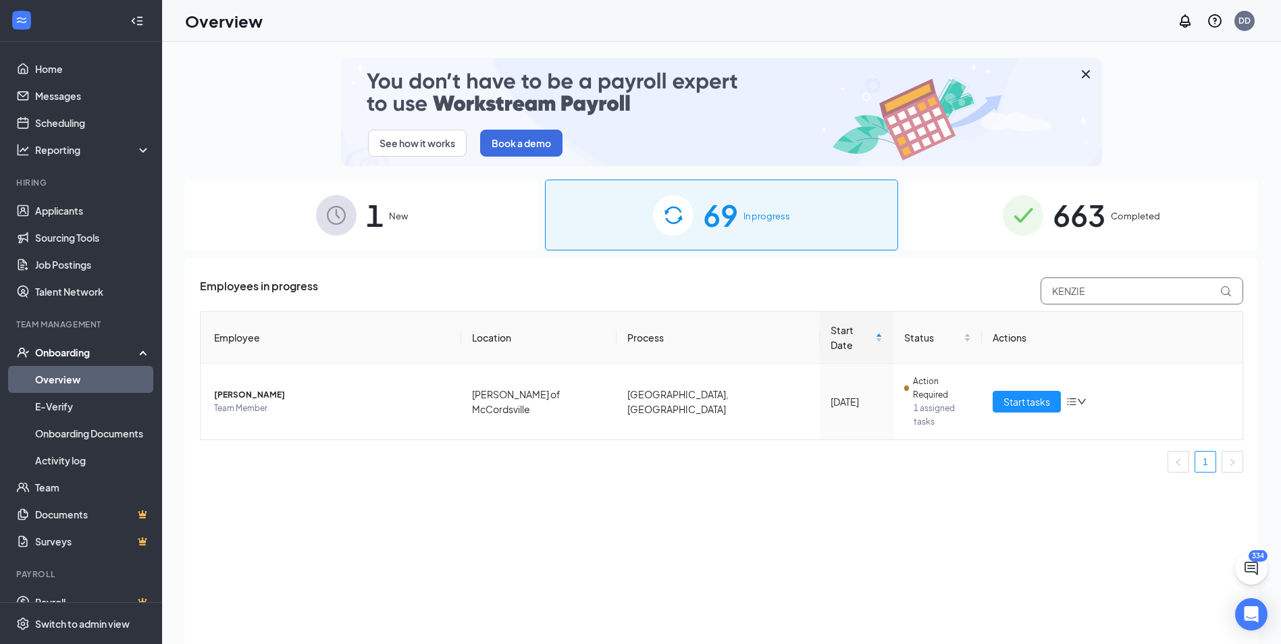
click at [932, 279] on div "Employees in progress KENZIE" at bounding box center [721, 291] width 1043 height 27
type input "[PERSON_NAME]"
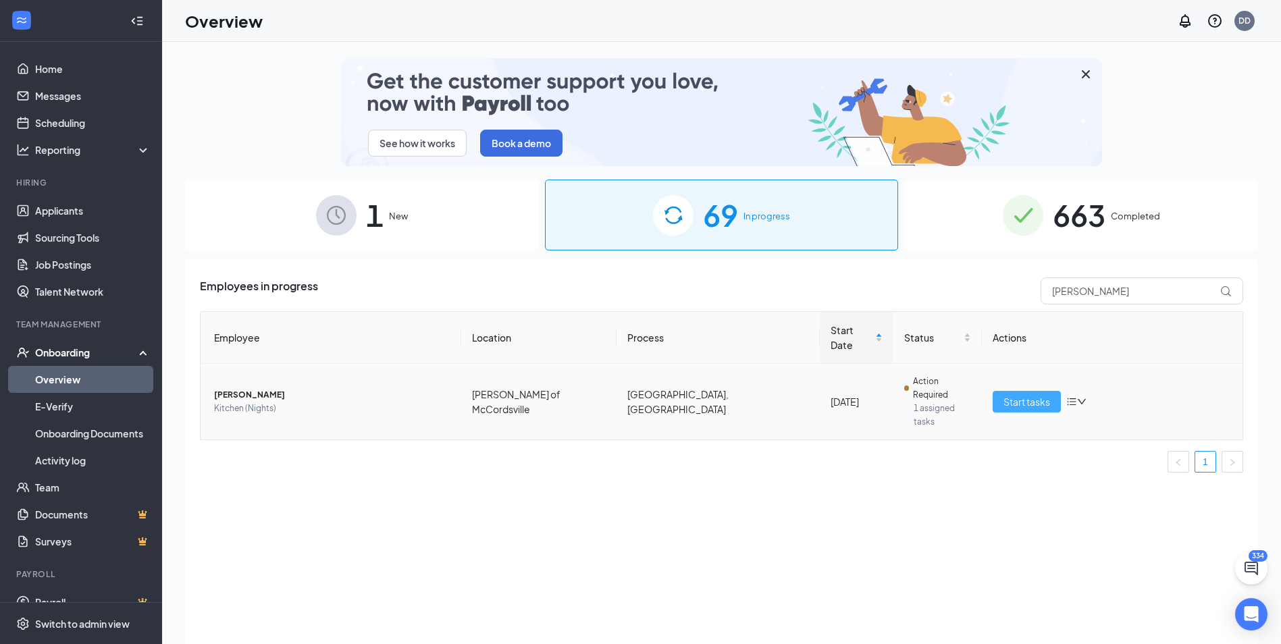
click at [1028, 394] on span "Start tasks" at bounding box center [1026, 401] width 47 height 15
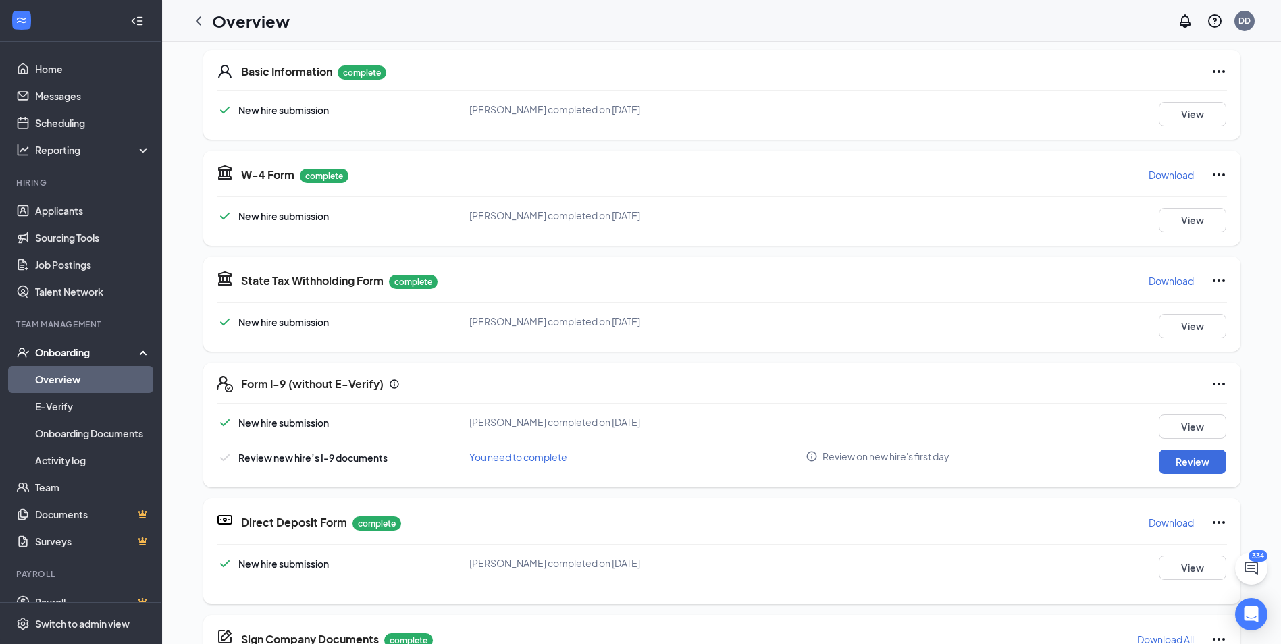
scroll to position [203, 0]
click at [1173, 176] on p "Download" at bounding box center [1171, 174] width 45 height 14
click at [1164, 284] on p "Download" at bounding box center [1171, 280] width 45 height 14
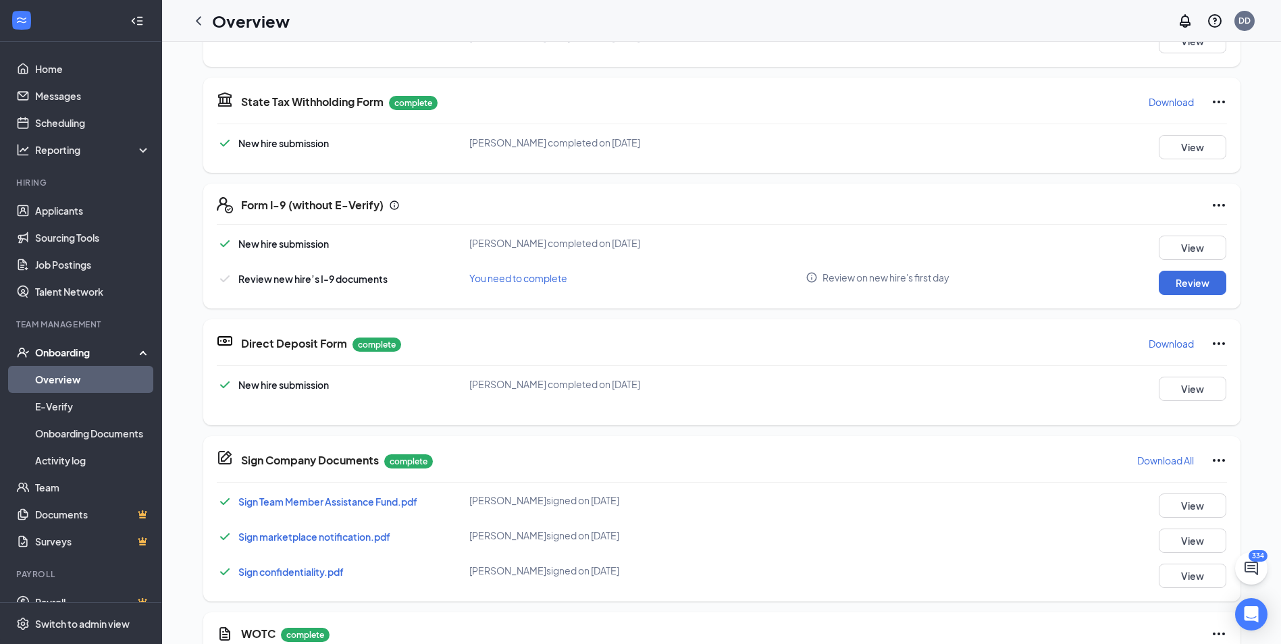
scroll to position [405, 0]
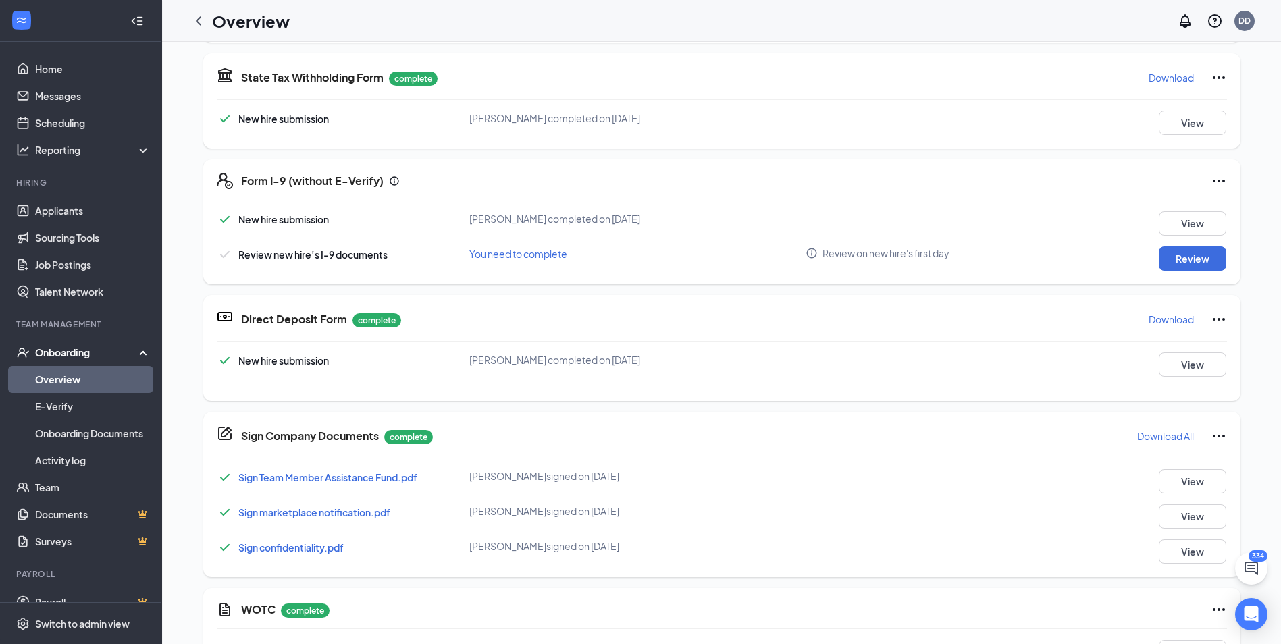
click at [1166, 314] on p "Download" at bounding box center [1171, 320] width 45 height 14
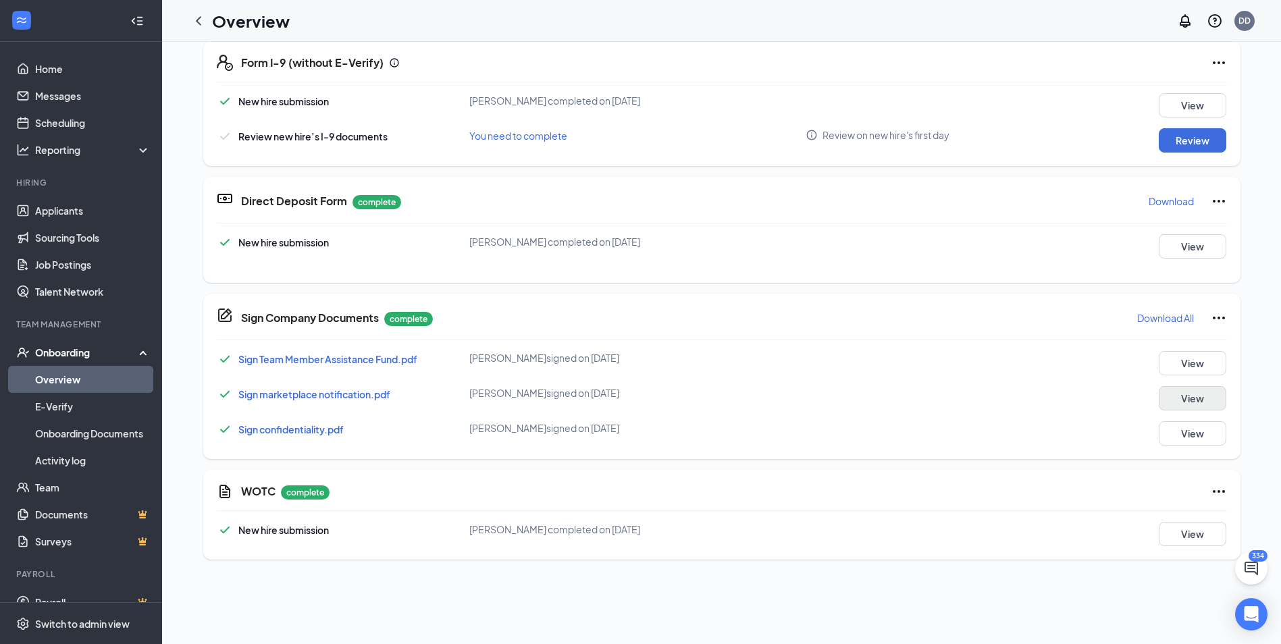
scroll to position [525, 0]
click at [1192, 357] on button "View" at bounding box center [1193, 361] width 68 height 24
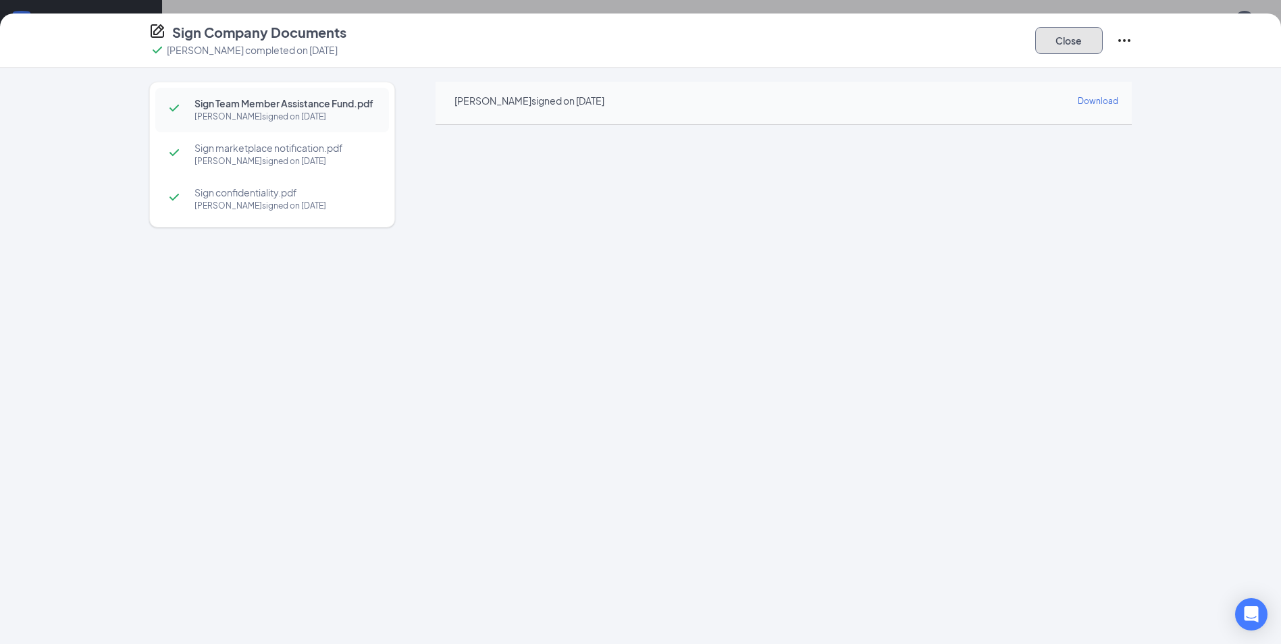
click at [1081, 42] on button "Close" at bounding box center [1069, 40] width 68 height 27
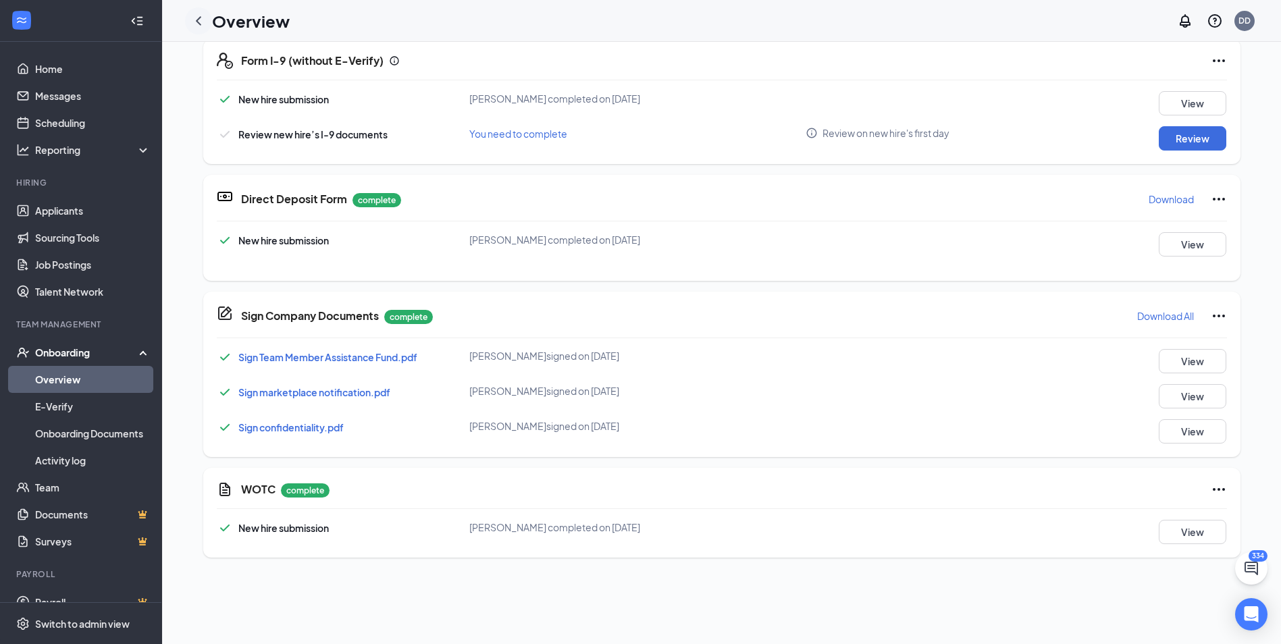
click at [199, 24] on icon "ChevronLeft" at bounding box center [198, 21] width 16 height 16
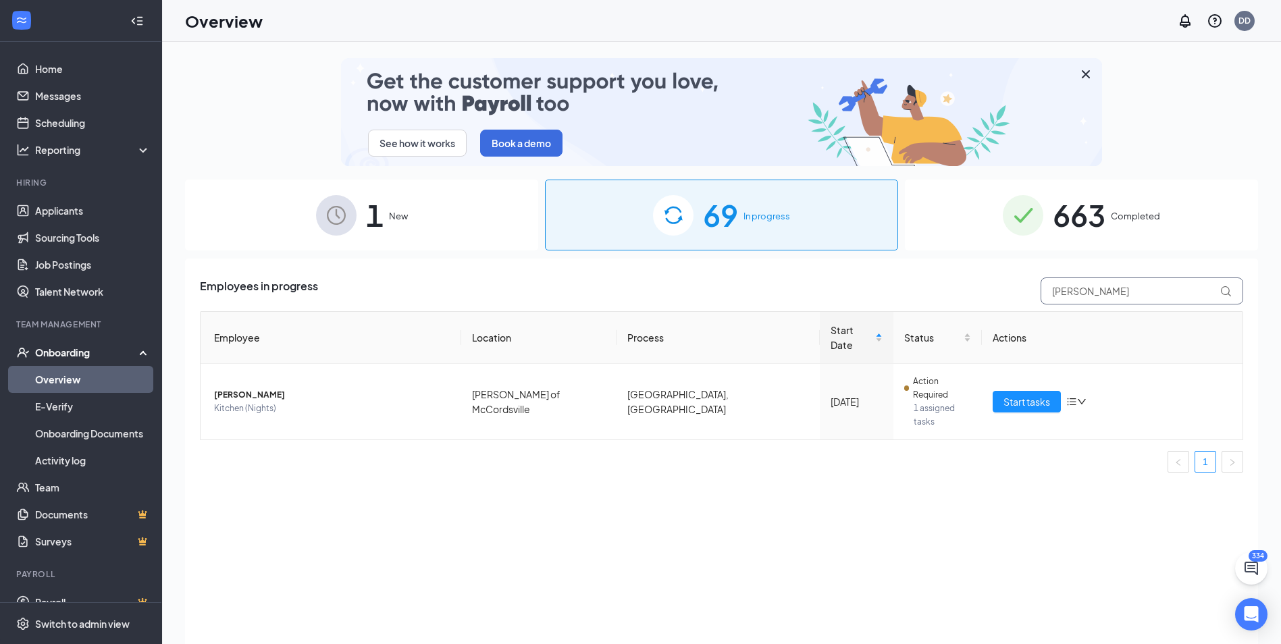
drag, startPoint x: 1131, startPoint y: 295, endPoint x: 912, endPoint y: 274, distance: 219.8
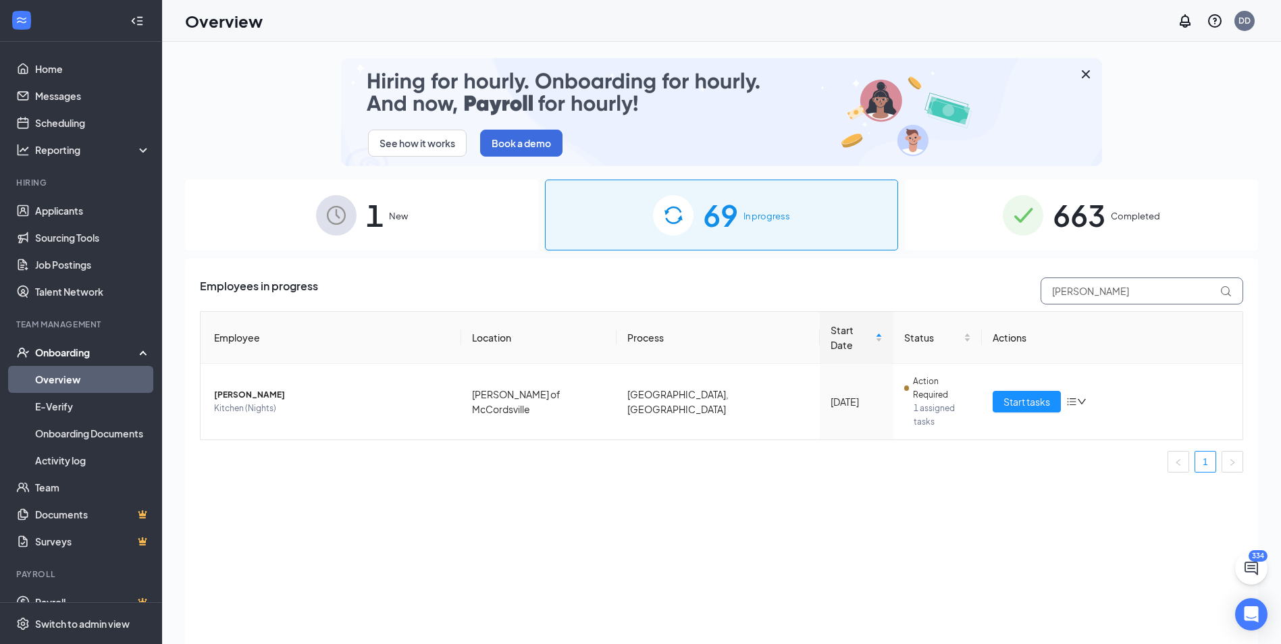
click at [926, 276] on div "Employees in progress [PERSON_NAME] Employee Location Process Start Date Status…" at bounding box center [721, 468] width 1073 height 419
type input "[PERSON_NAME]"
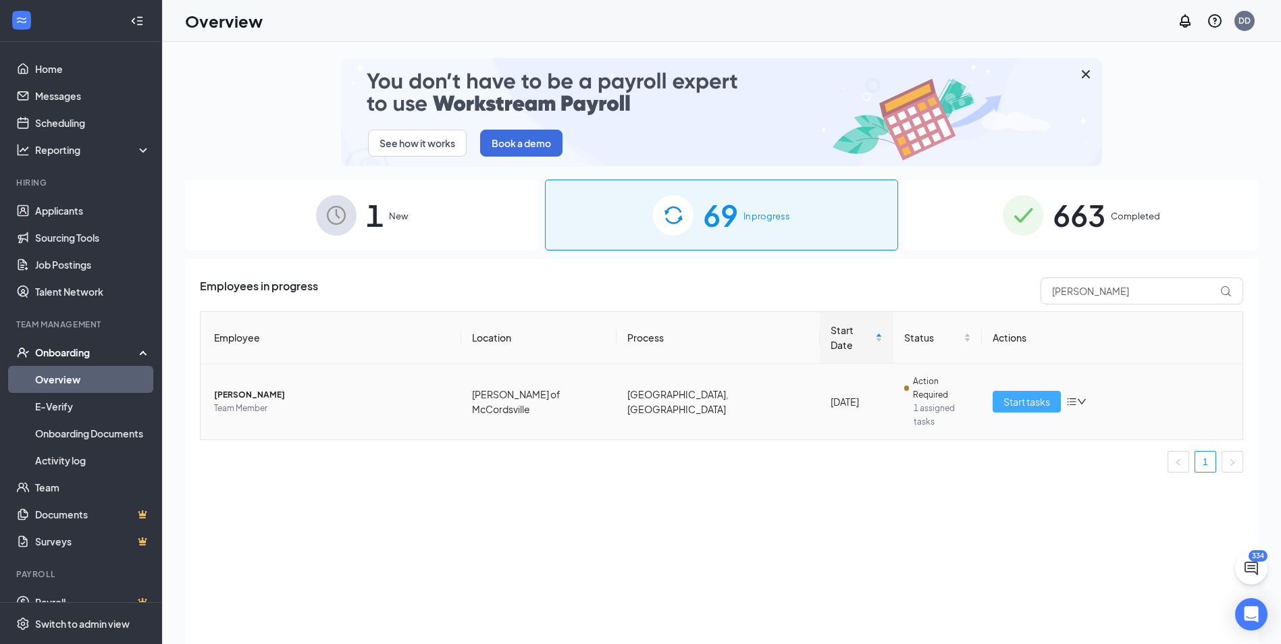
click at [1032, 394] on span "Start tasks" at bounding box center [1026, 401] width 47 height 15
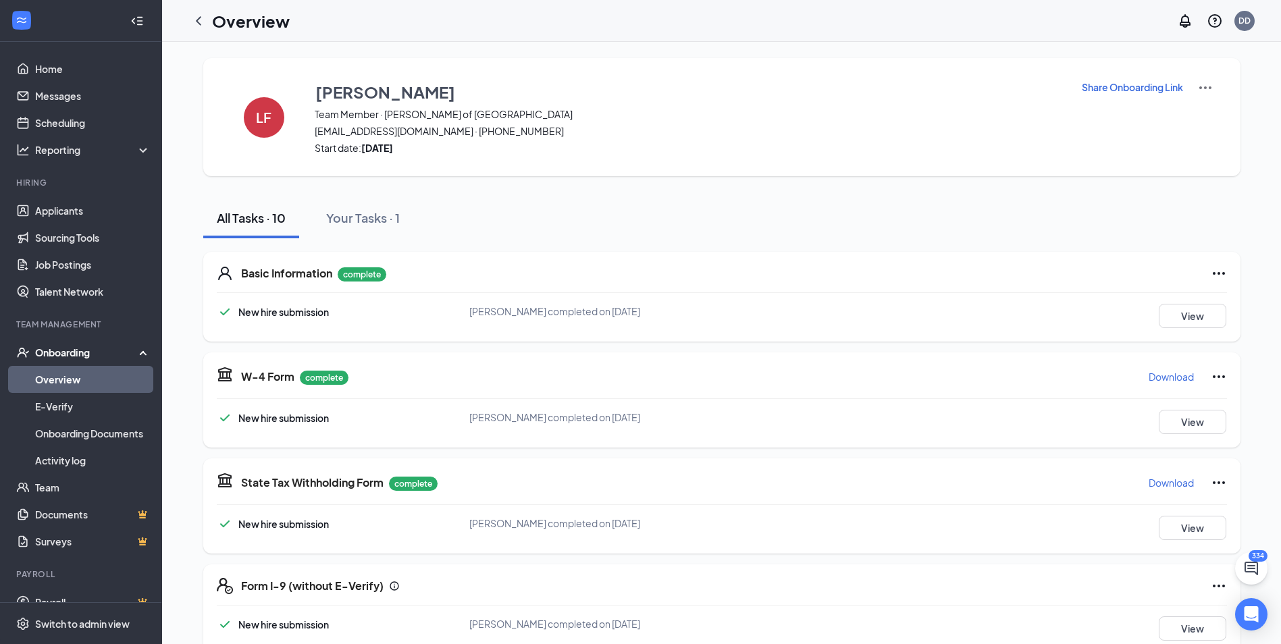
click at [1163, 371] on p "Download" at bounding box center [1171, 377] width 45 height 14
click at [1161, 481] on p "Download" at bounding box center [1171, 483] width 45 height 14
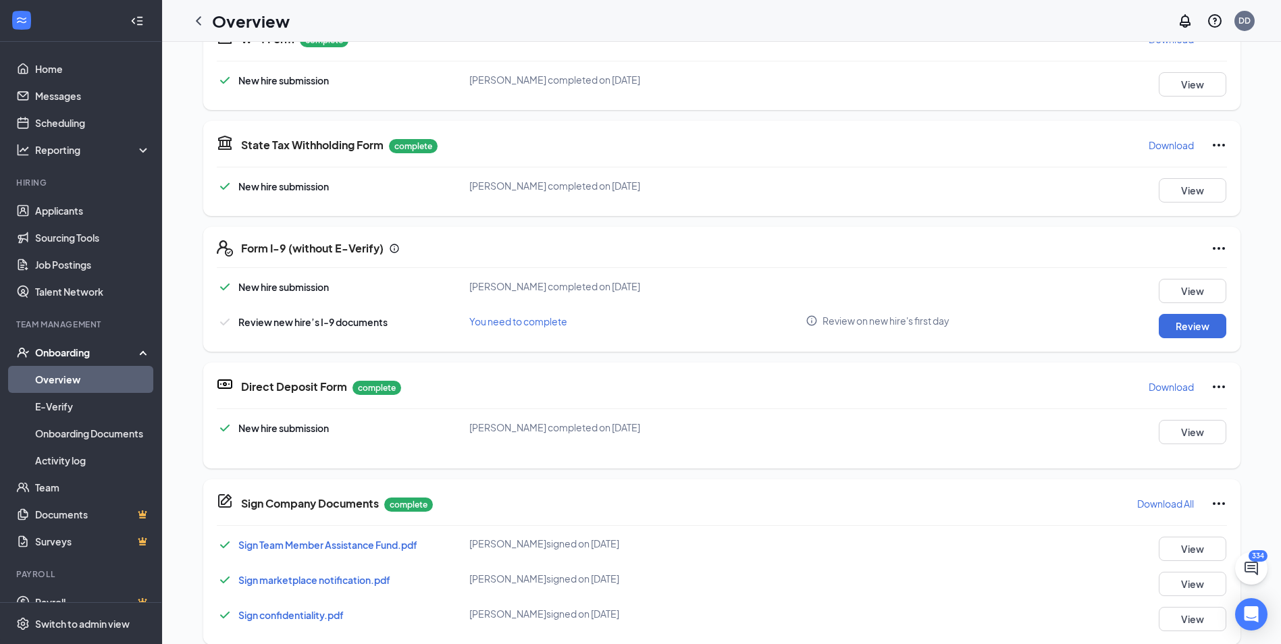
scroll to position [405, 0]
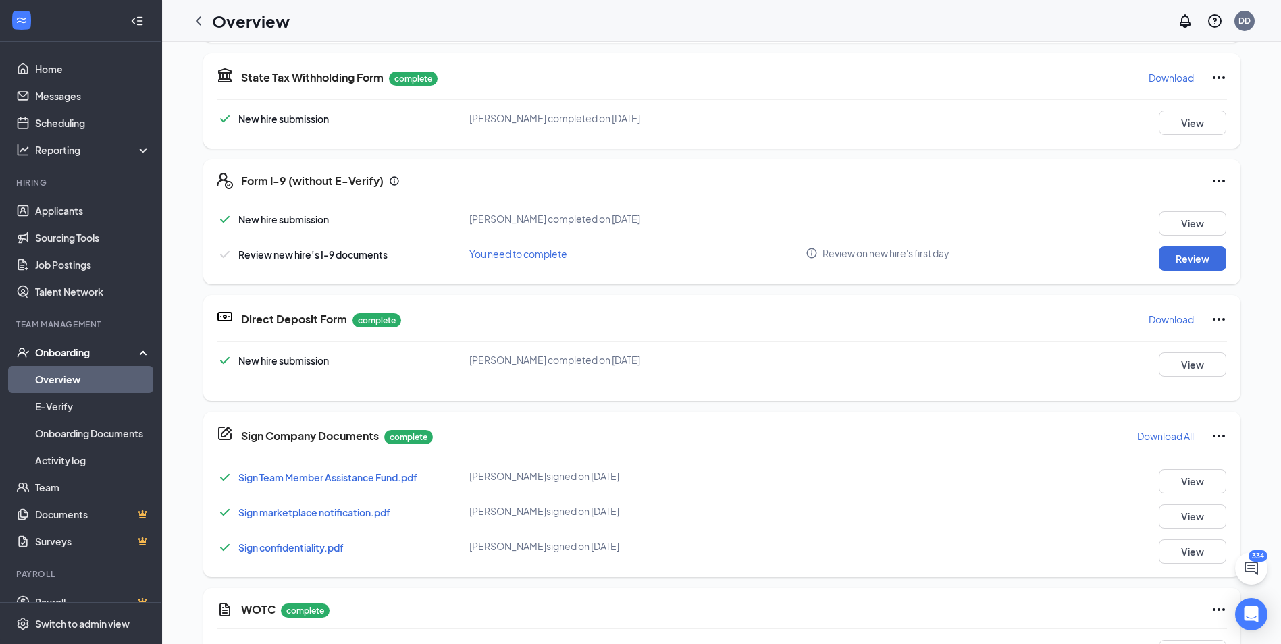
click at [1165, 319] on p "Download" at bounding box center [1171, 320] width 45 height 14
click at [1185, 469] on button "View" at bounding box center [1193, 481] width 68 height 24
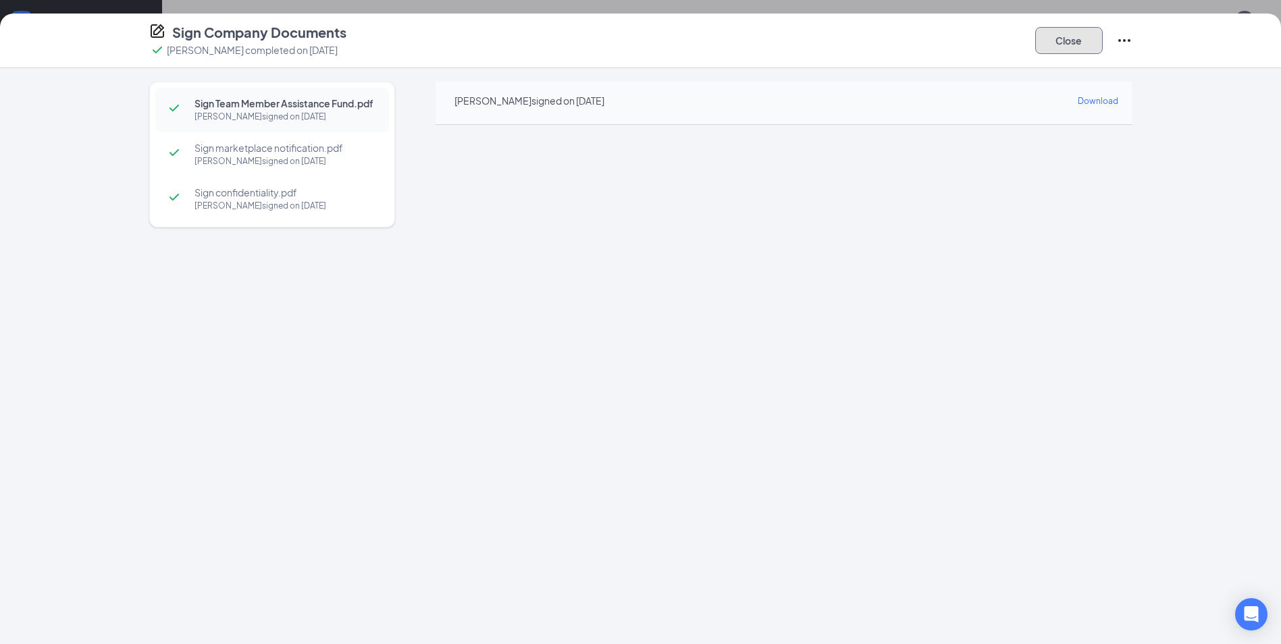
click at [1066, 39] on button "Close" at bounding box center [1069, 40] width 68 height 27
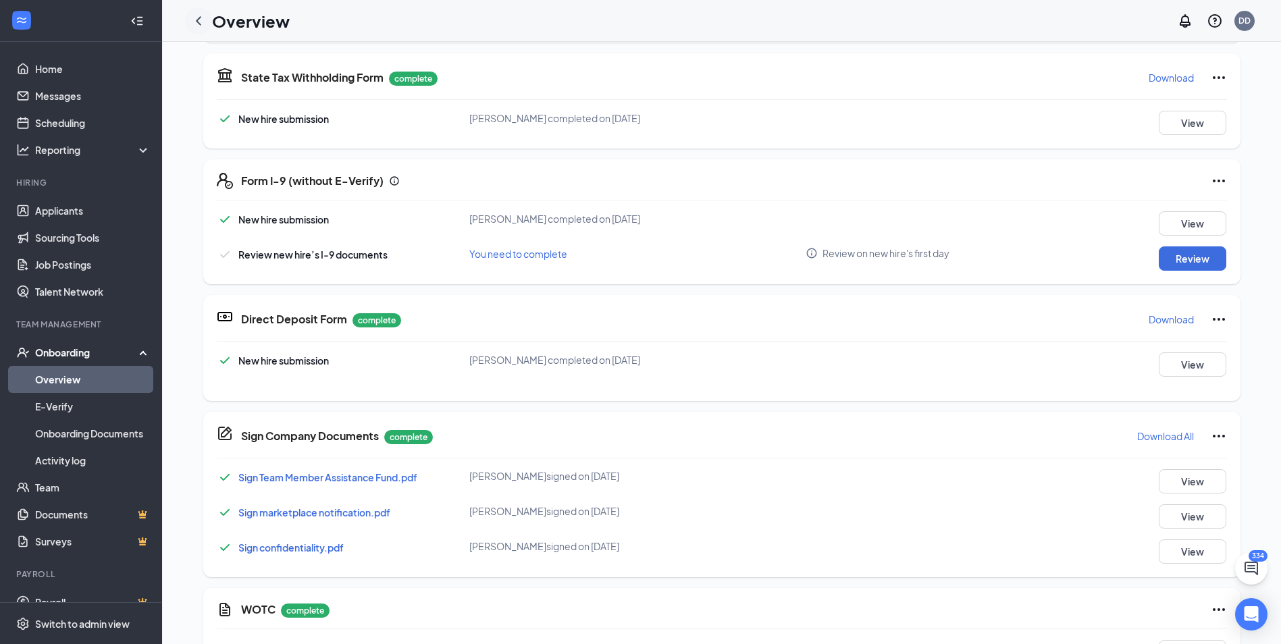
click at [198, 20] on icon "ChevronLeft" at bounding box center [198, 20] width 5 height 9
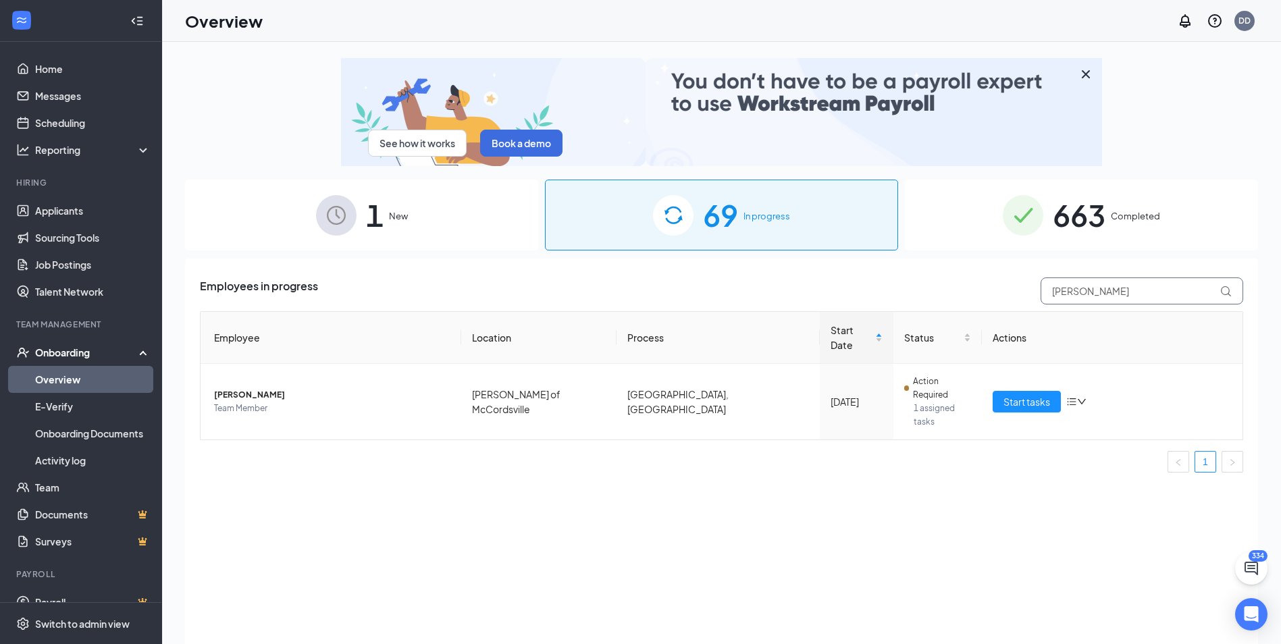
drag, startPoint x: 1090, startPoint y: 296, endPoint x: 984, endPoint y: 307, distance: 106.6
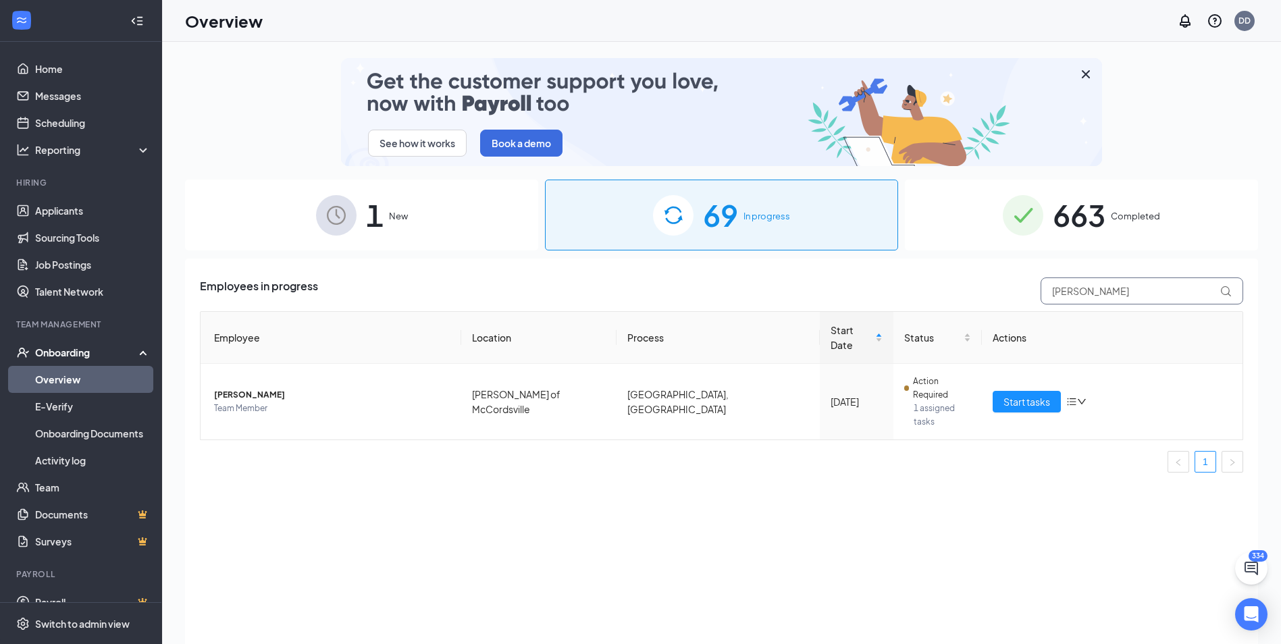
click at [984, 306] on div "Employees in progress [PERSON_NAME] Employee Location Process Start Date Status…" at bounding box center [721, 381] width 1043 height 206
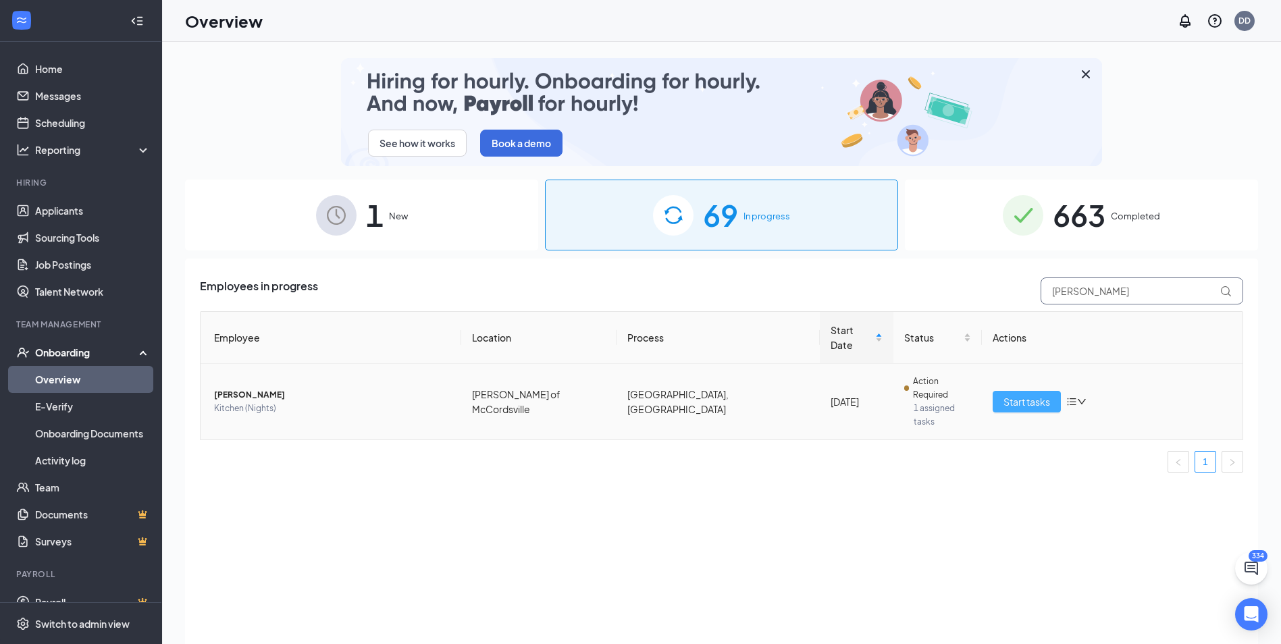
type input "[PERSON_NAME]"
click at [1009, 394] on span "Start tasks" at bounding box center [1026, 401] width 47 height 15
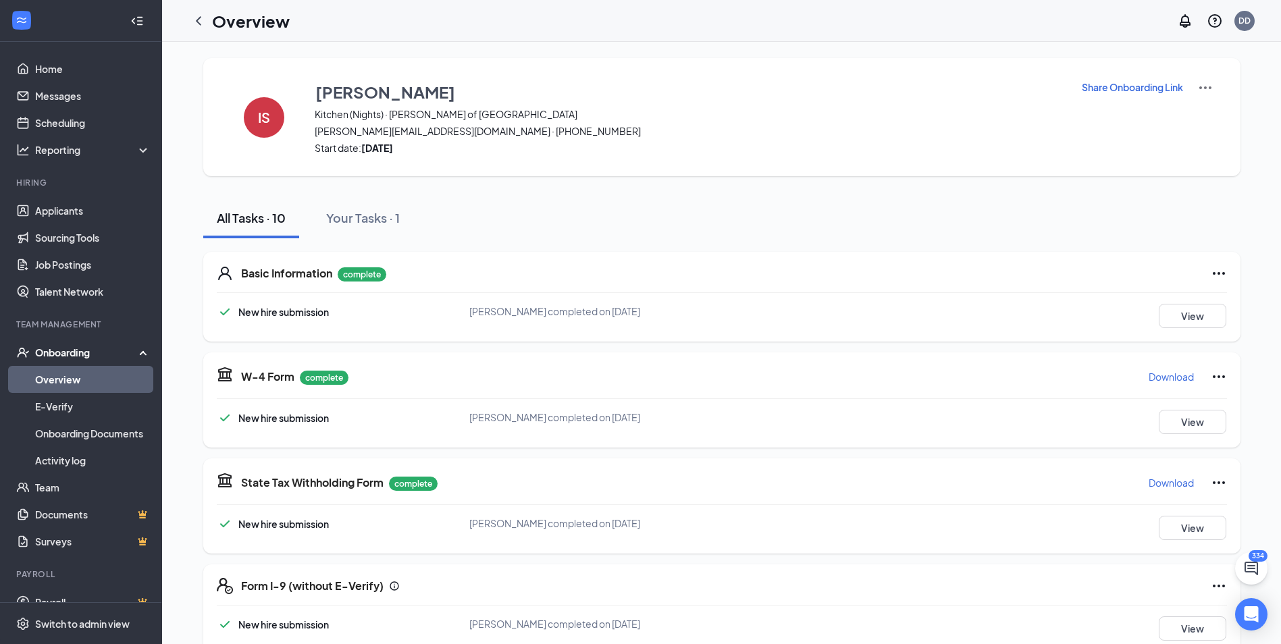
click at [1151, 377] on p "Download" at bounding box center [1171, 377] width 45 height 14
click at [1165, 480] on p "Download" at bounding box center [1171, 483] width 45 height 14
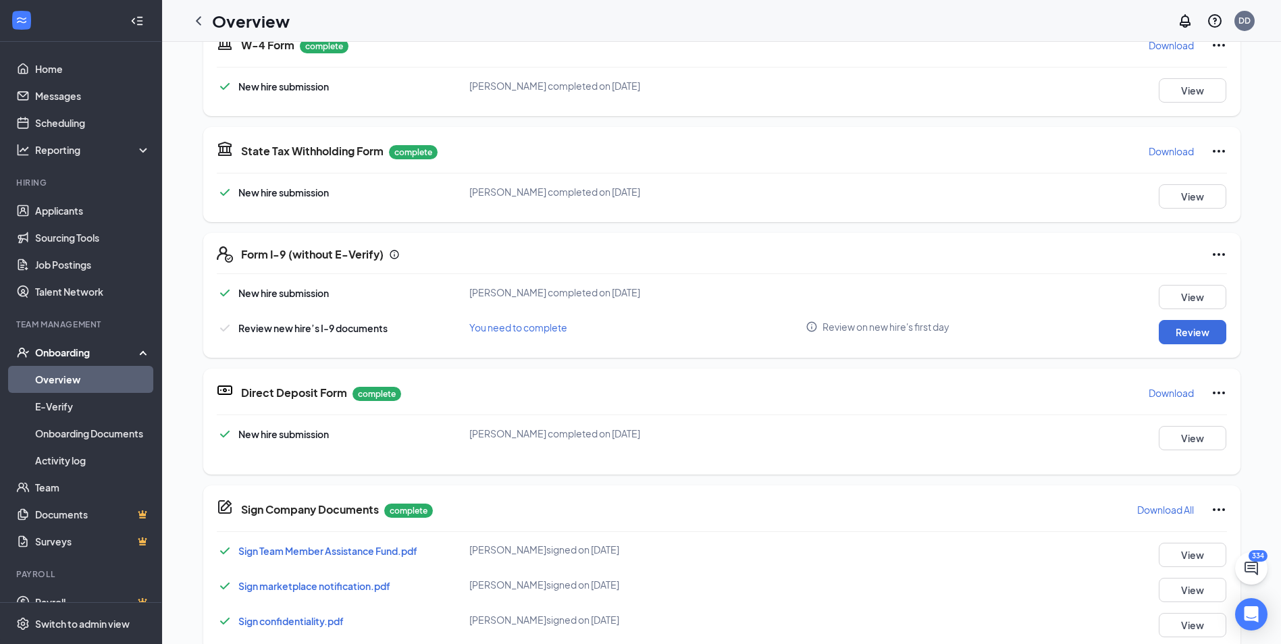
scroll to position [338, 0]
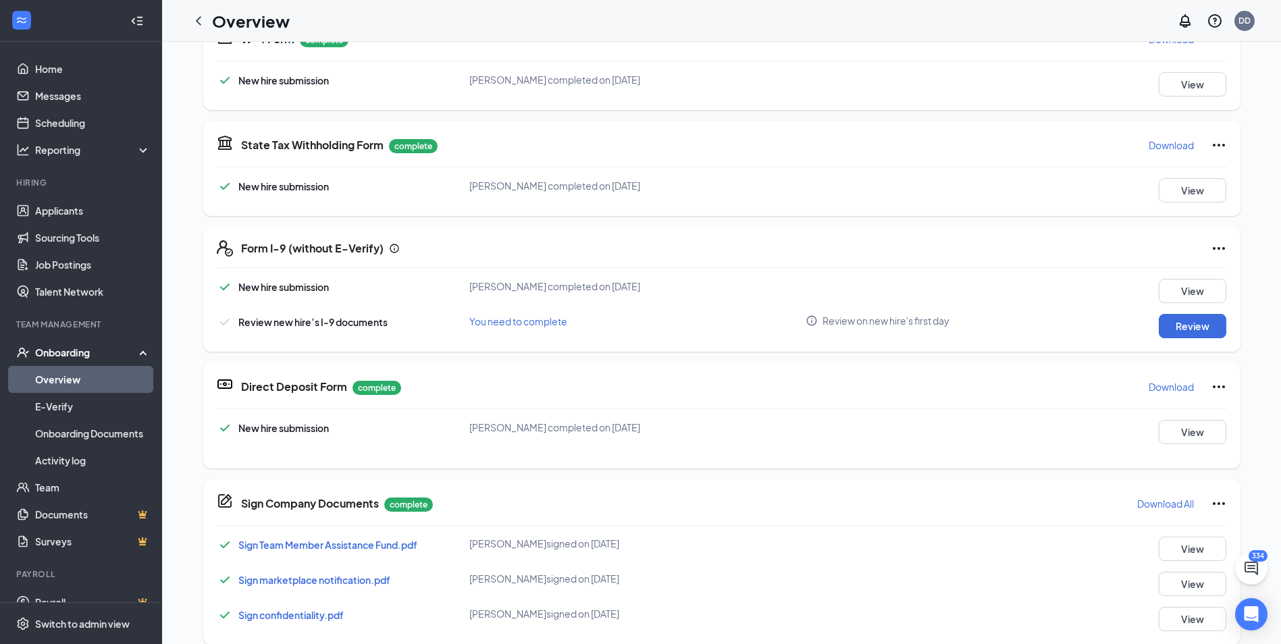
click at [1171, 390] on p "Download" at bounding box center [1171, 387] width 45 height 14
click at [1192, 552] on button "View" at bounding box center [1193, 549] width 68 height 24
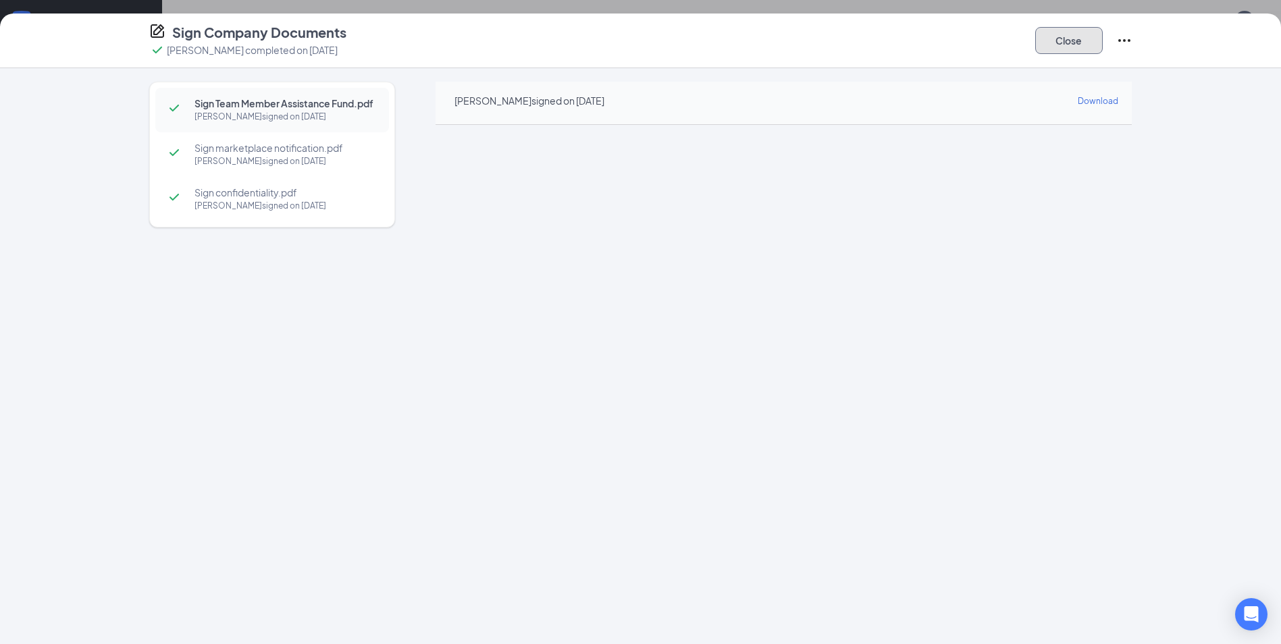
click at [1080, 39] on button "Close" at bounding box center [1069, 40] width 68 height 27
